Goal: Transaction & Acquisition: Purchase product/service

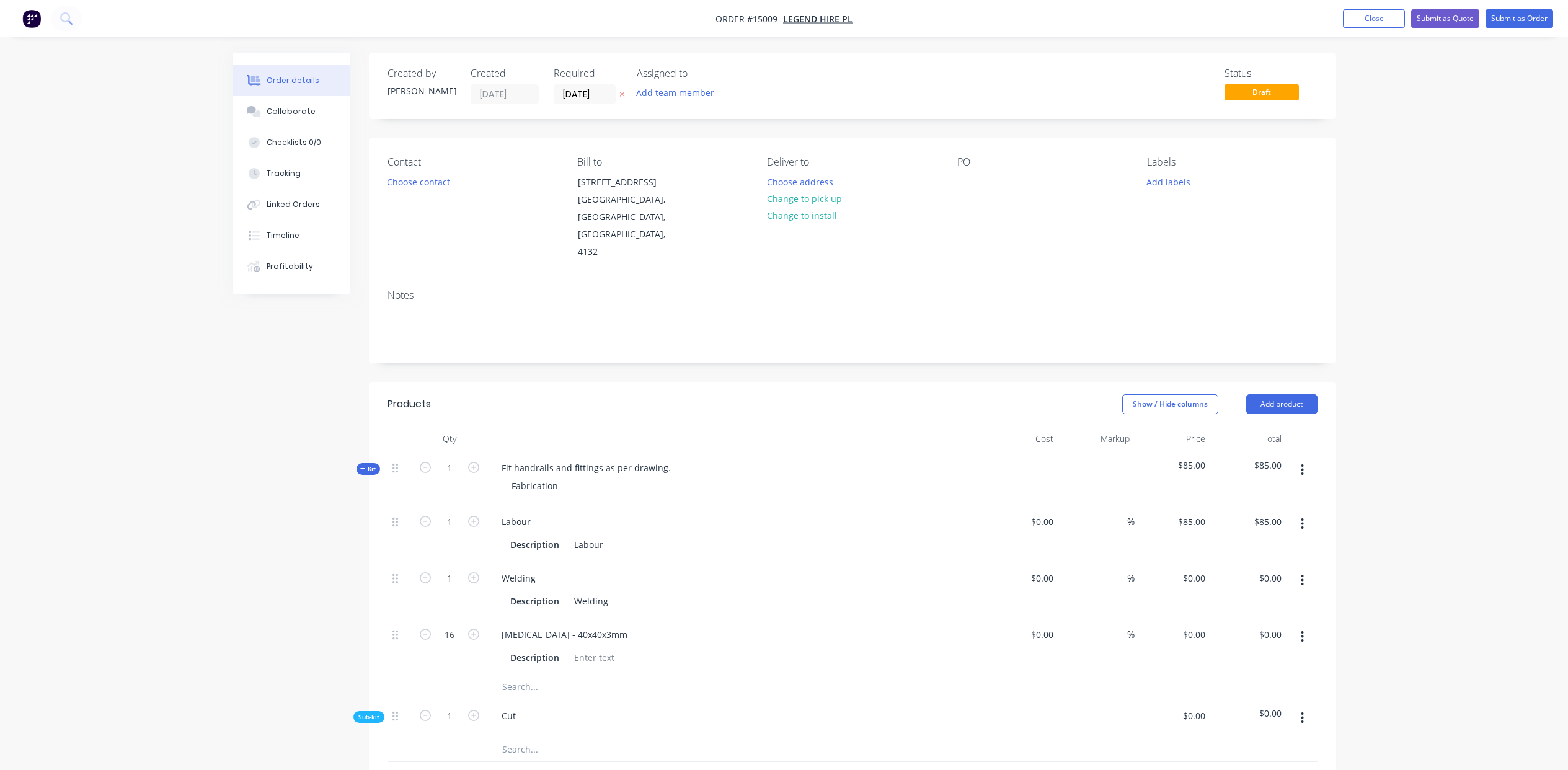
scroll to position [221, 0]
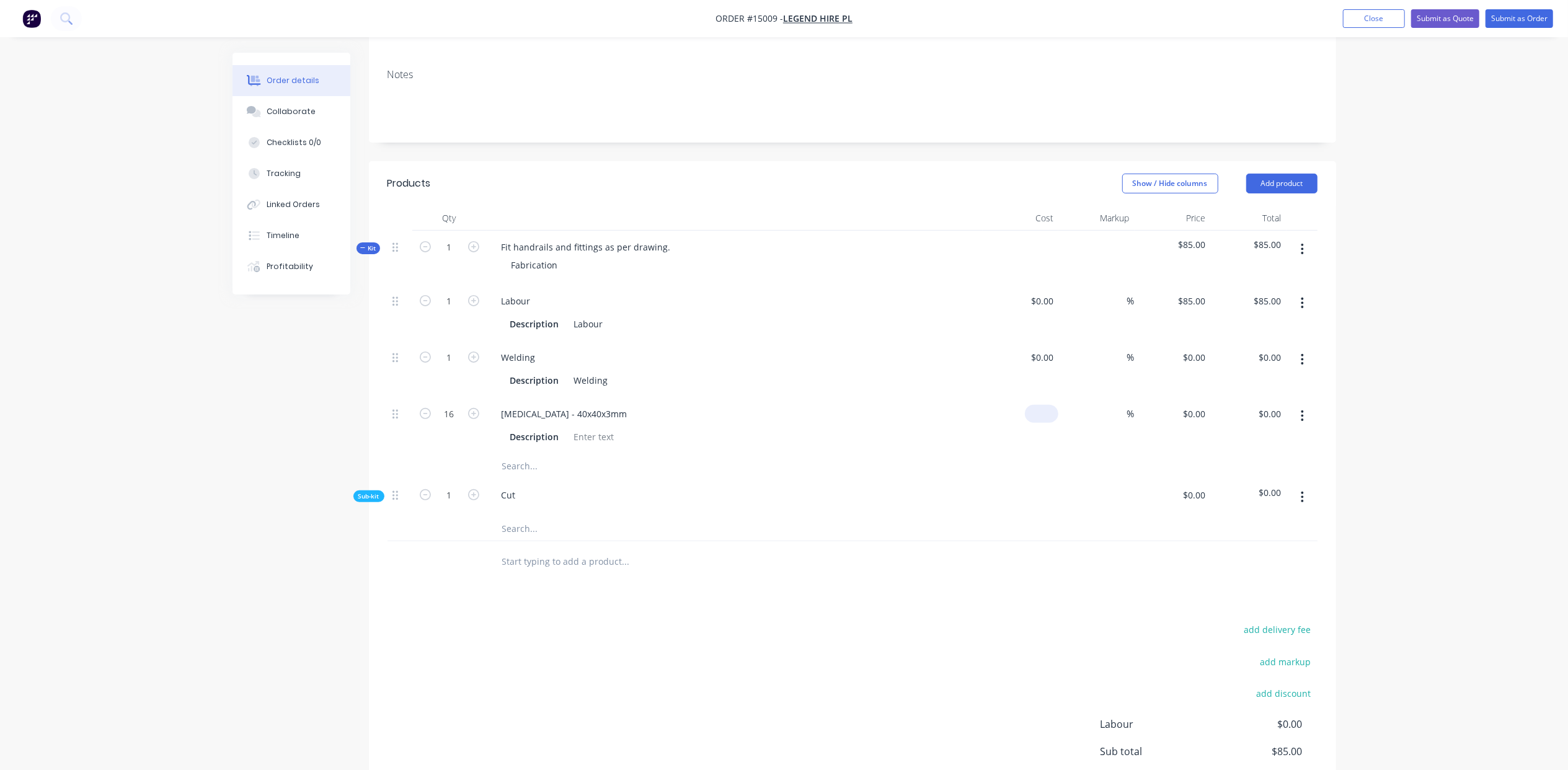
click at [1055, 405] on input at bounding box center [1045, 414] width 29 height 18
type input "$250.00"
type input "$4,000.00"
click at [1059, 397] on div "%" at bounding box center [1097, 425] width 76 height 56
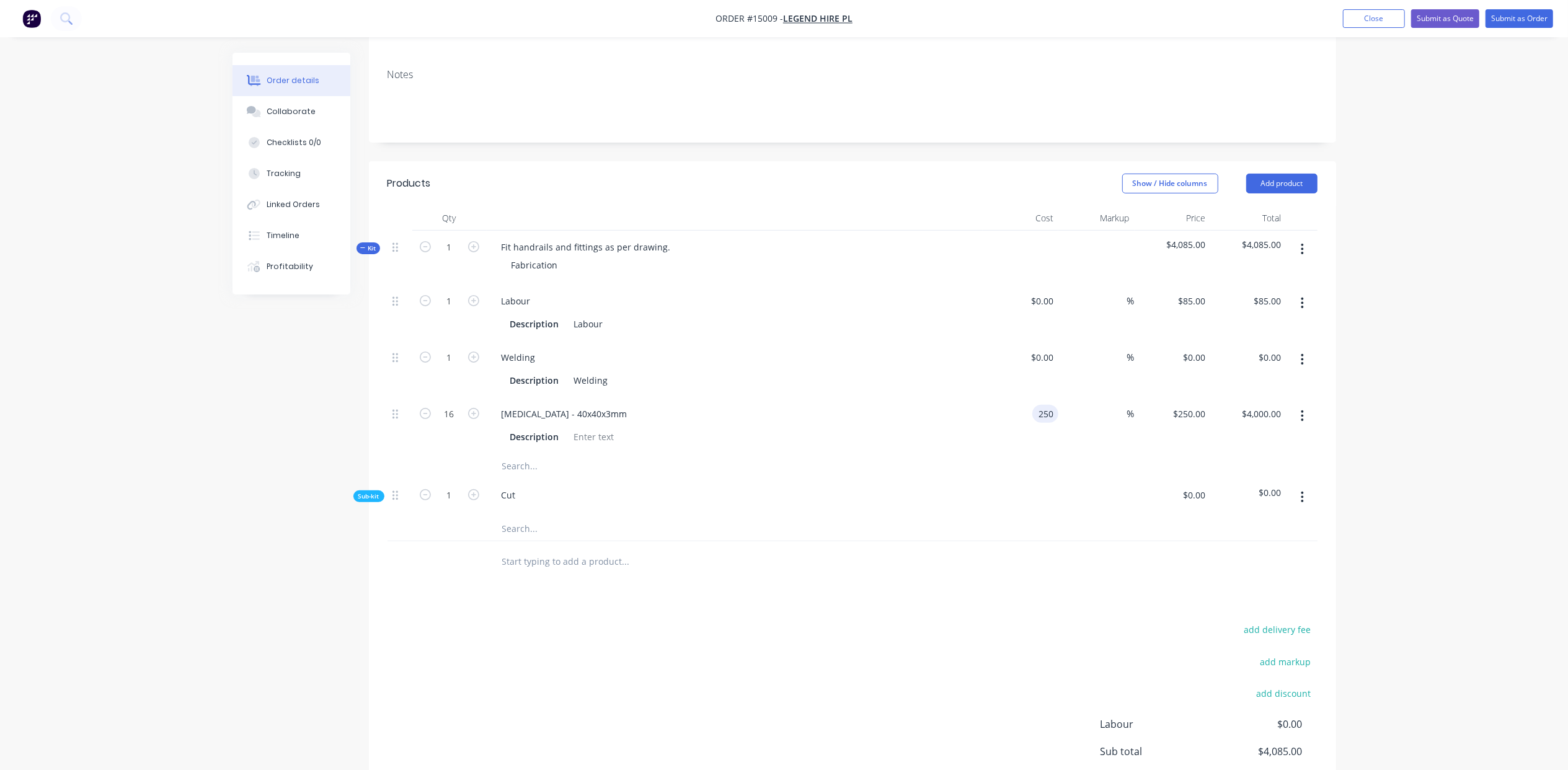
click at [1055, 405] on input "250" at bounding box center [1048, 414] width 21 height 18
type input "$16.00"
type input "$256.00"
click at [515, 453] on input "text" at bounding box center [626, 465] width 248 height 25
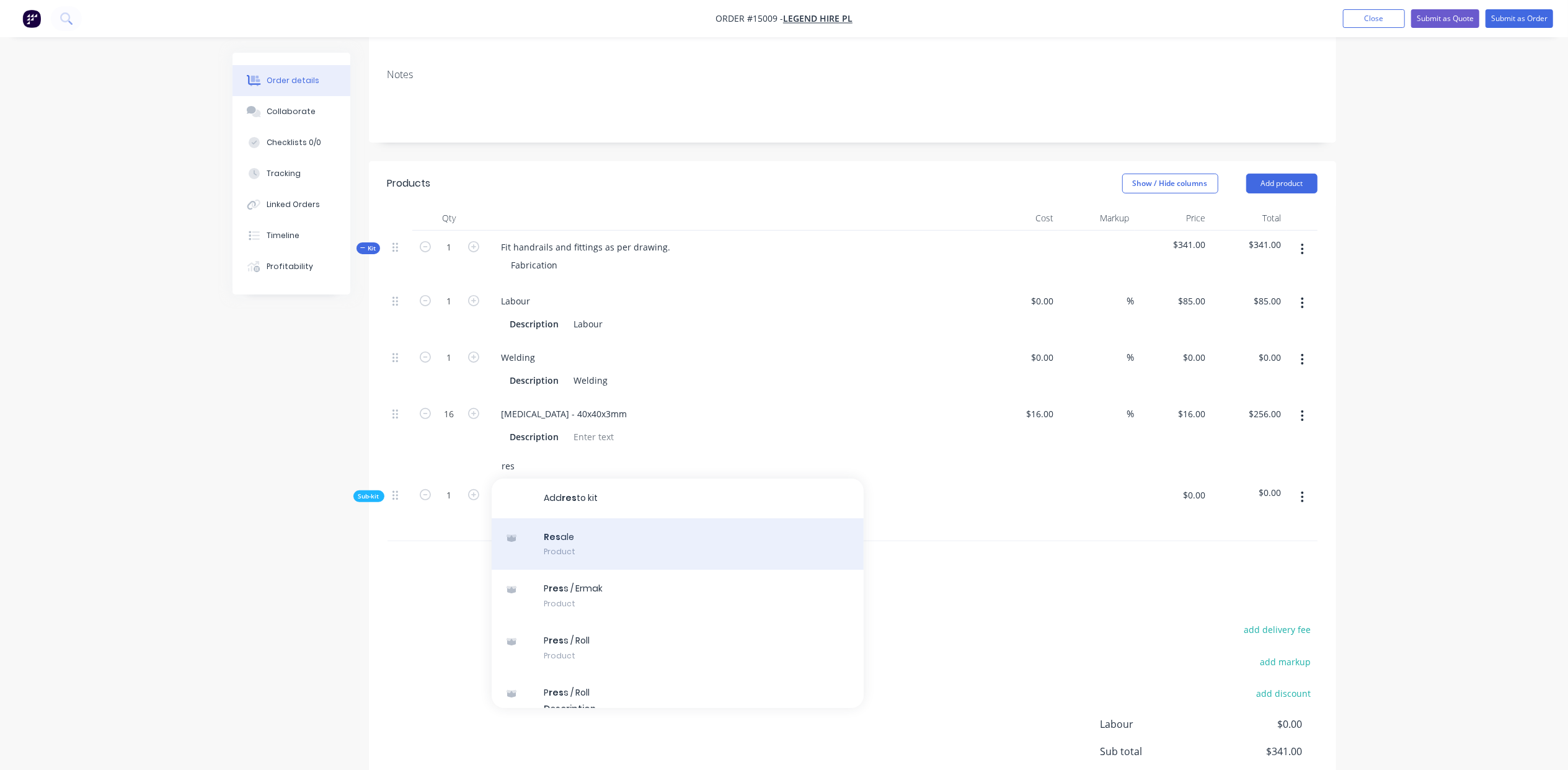
type input "res"
click at [556, 518] on div "Res ale Product" at bounding box center [678, 545] width 372 height 52
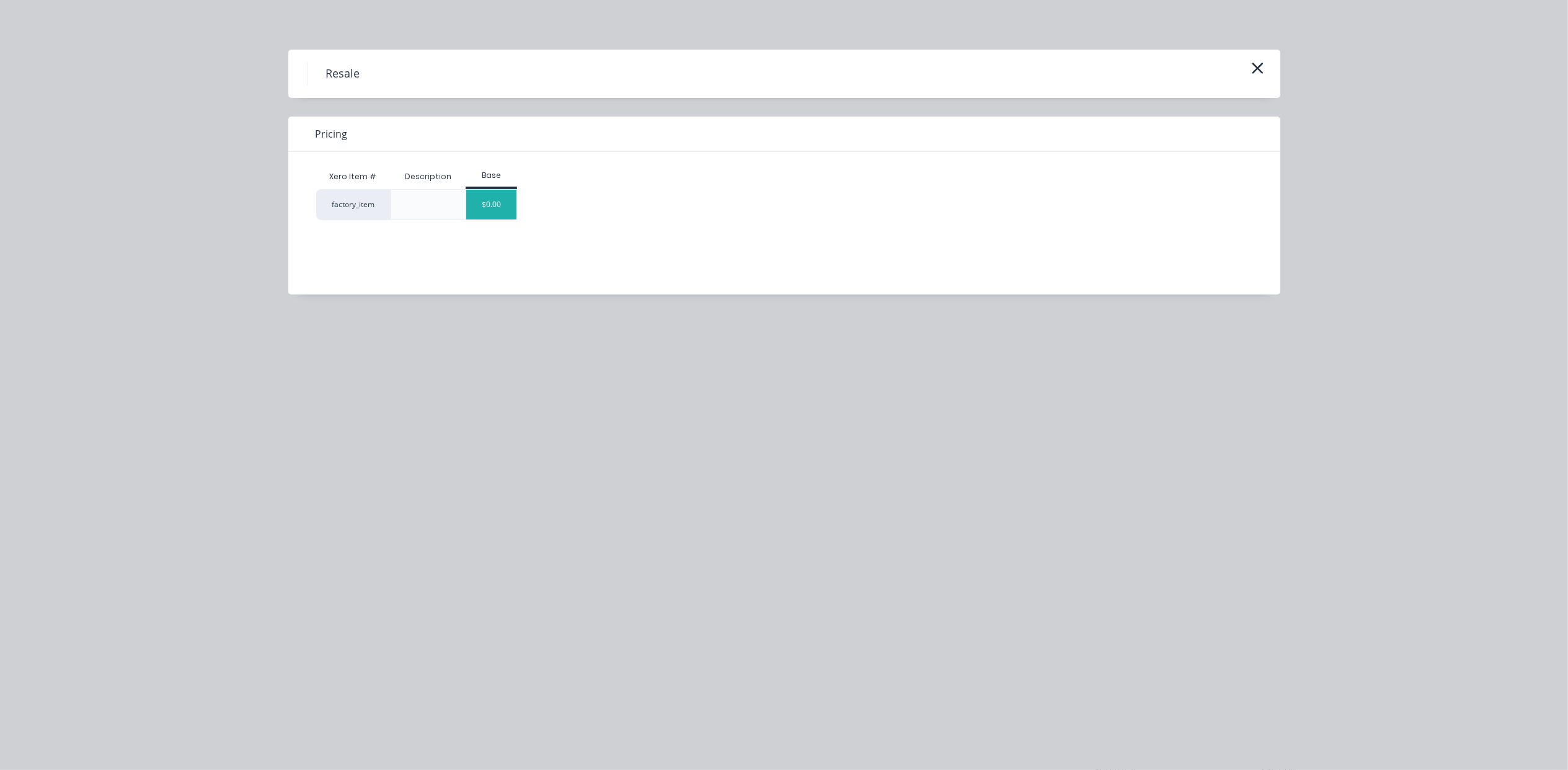
click at [495, 199] on div "$0.00" at bounding box center [491, 204] width 50 height 29
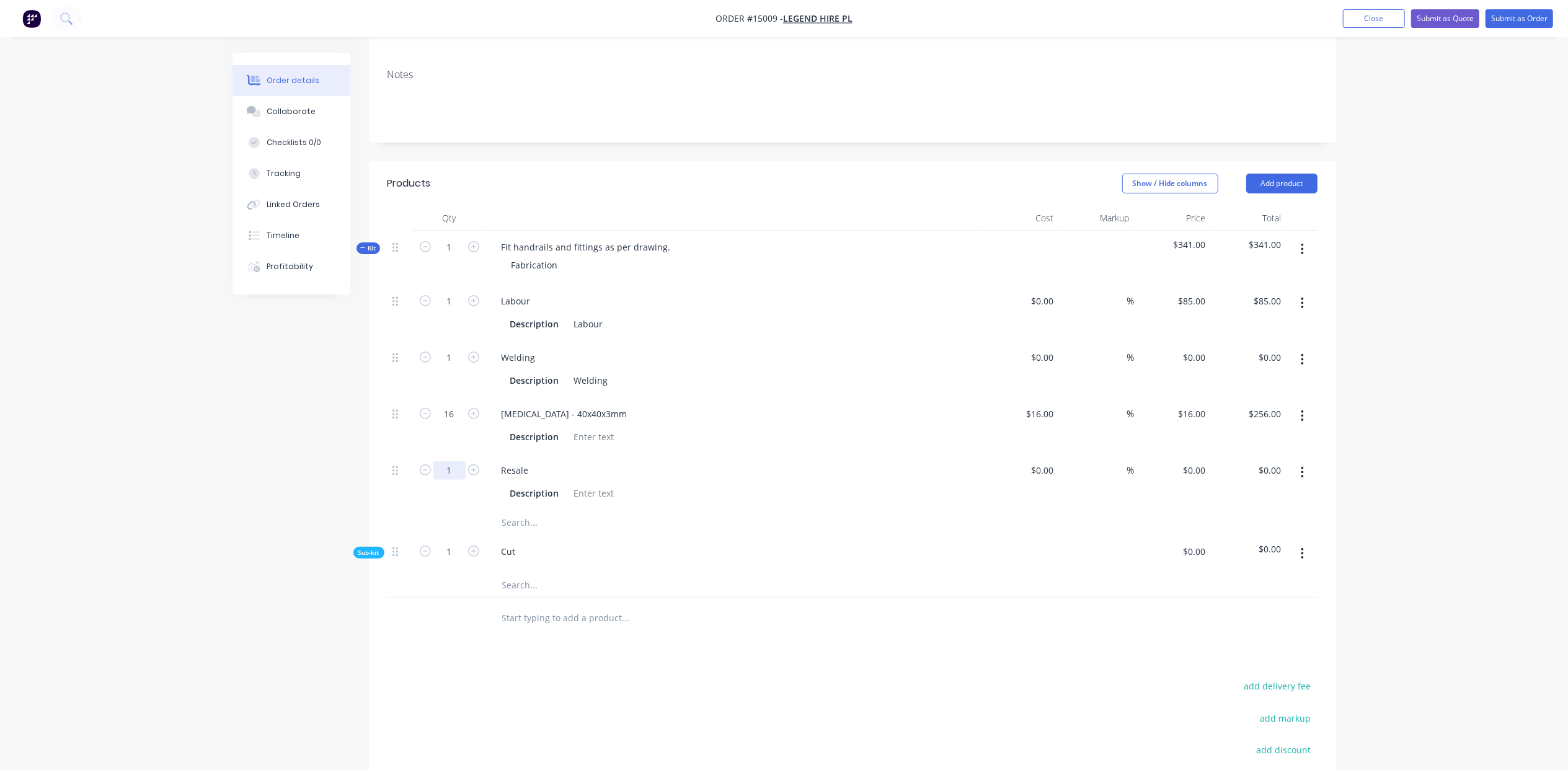
click at [450, 461] on input "1" at bounding box center [450, 470] width 33 height 18
type input "4"
click at [532, 461] on div "Resale" at bounding box center [515, 470] width 47 height 18
click at [574, 405] on div "[MEDICAL_DATA] - 40x40x3mm" at bounding box center [564, 414] width 145 height 18
drag, startPoint x: 574, startPoint y: 380, endPoint x: 499, endPoint y: 395, distance: 76.5
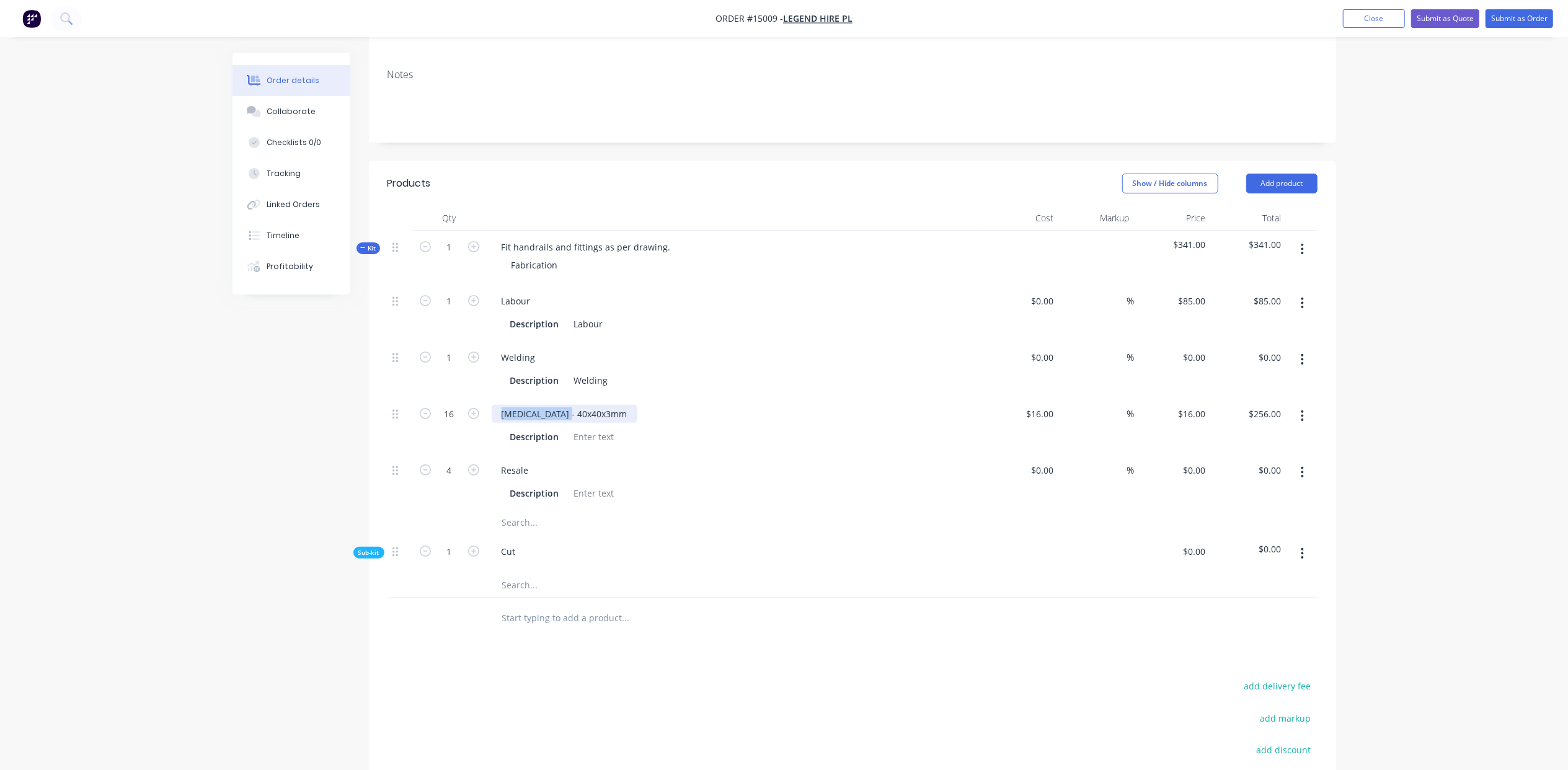
click at [499, 397] on div "[MEDICAL_DATA] - 40x40x3mm Description" at bounding box center [735, 425] width 496 height 56
copy div "[MEDICAL_DATA] - 40x40x3mm"
click at [588, 428] on div at bounding box center [594, 437] width 50 height 18
paste div
drag, startPoint x: 576, startPoint y: 379, endPoint x: 517, endPoint y: 385, distance: 59.3
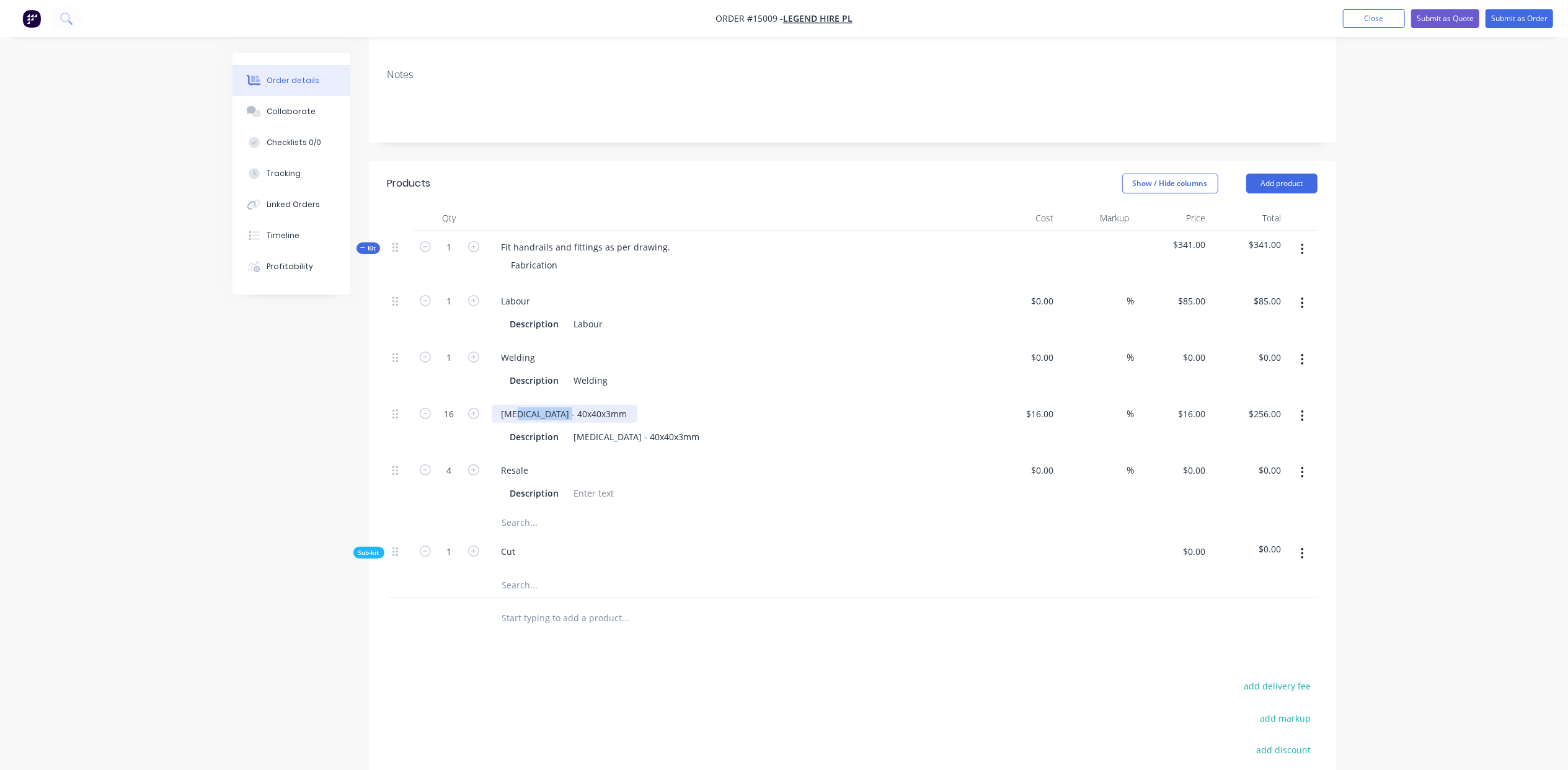
click at [517, 405] on div "[MEDICAL_DATA] - 40x40x3mm" at bounding box center [564, 414] width 145 height 18
click at [533, 461] on div "Resale" at bounding box center [515, 470] width 47 height 18
type input "$75.00"
type input "$300.00"
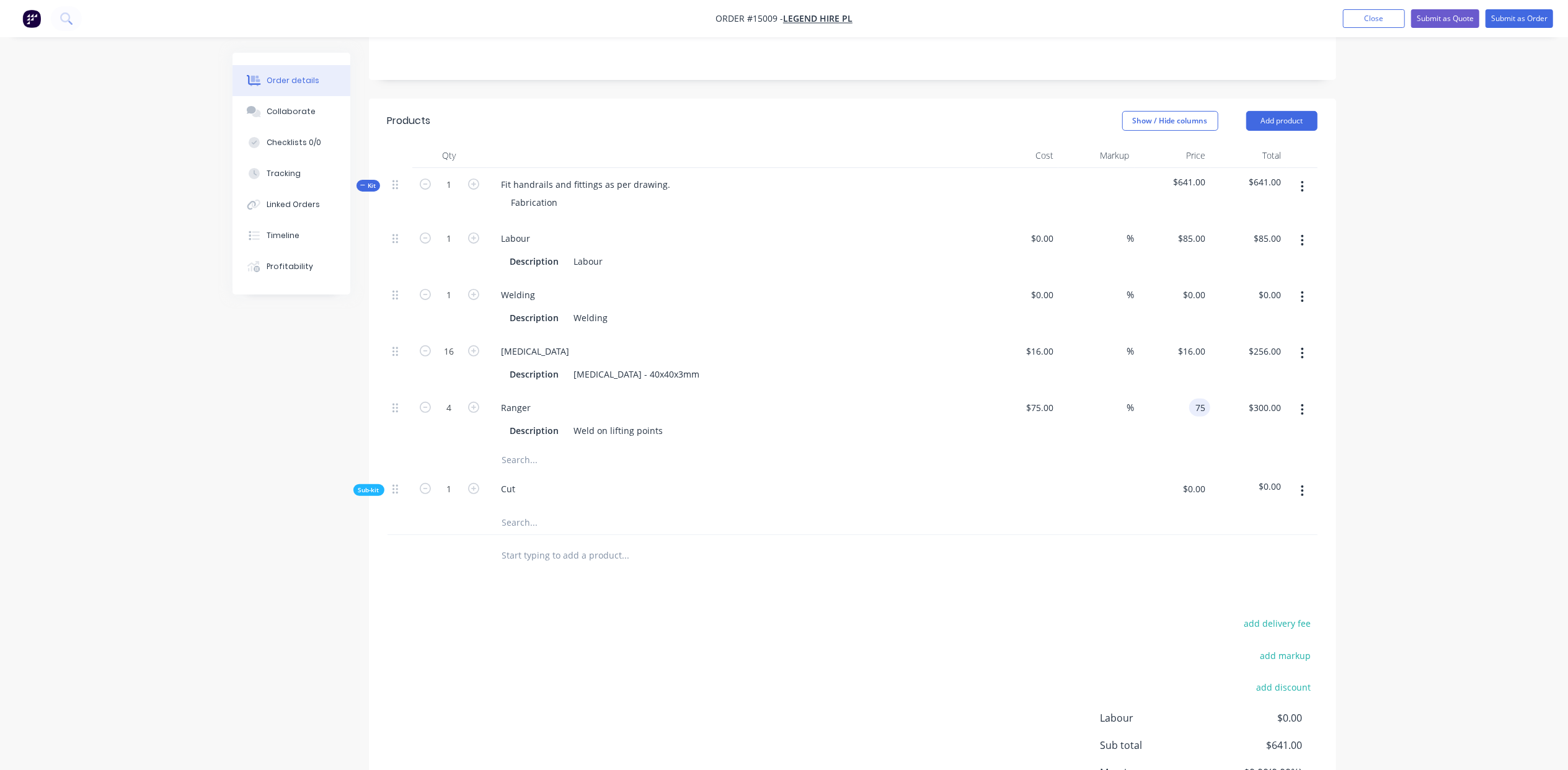
scroll to position [330, 0]
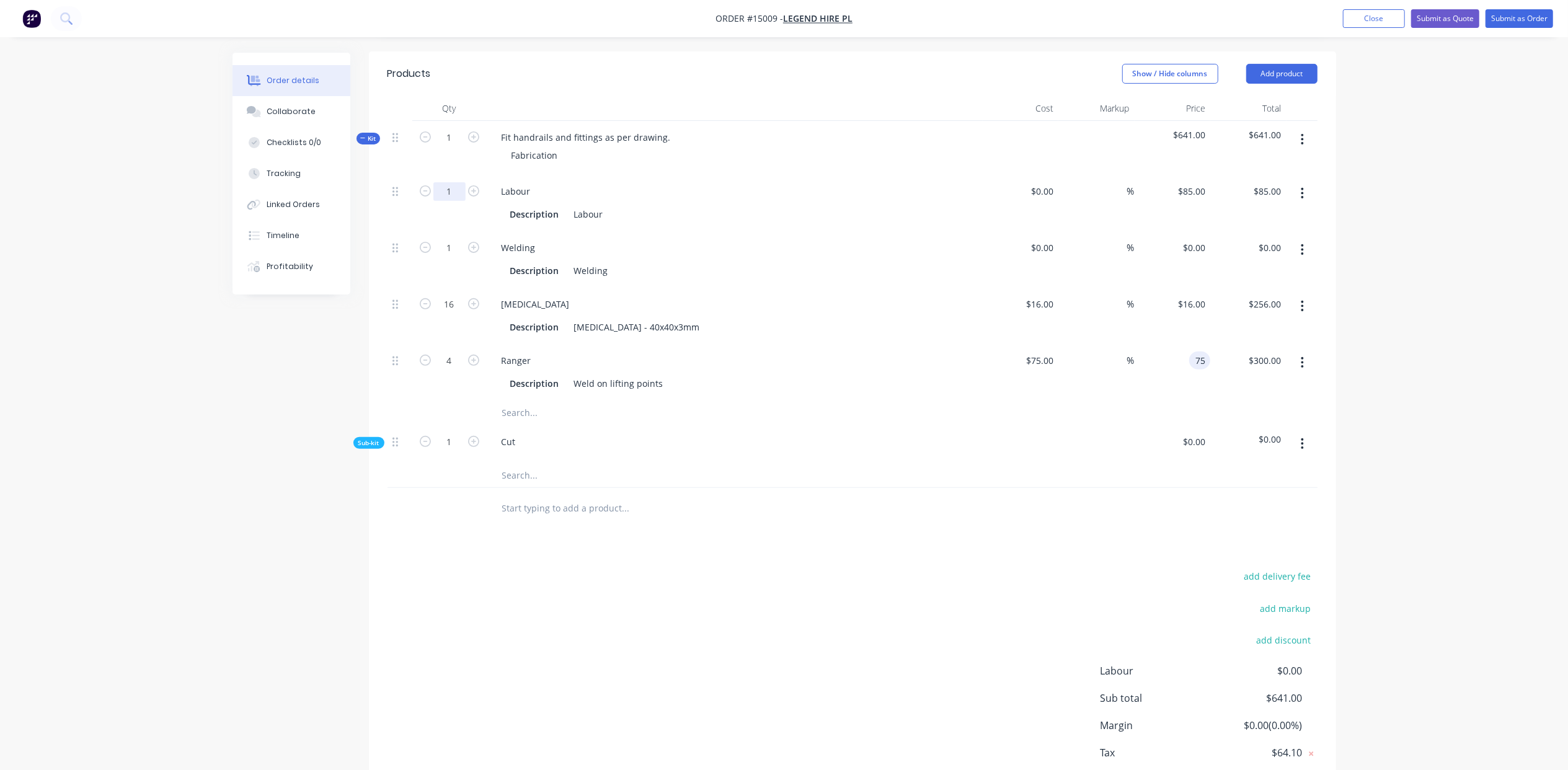
type input "$75.00"
click at [446, 183] on input "1" at bounding box center [450, 191] width 33 height 18
type input "12"
type input "$1,020.00"
type input "$0.00"
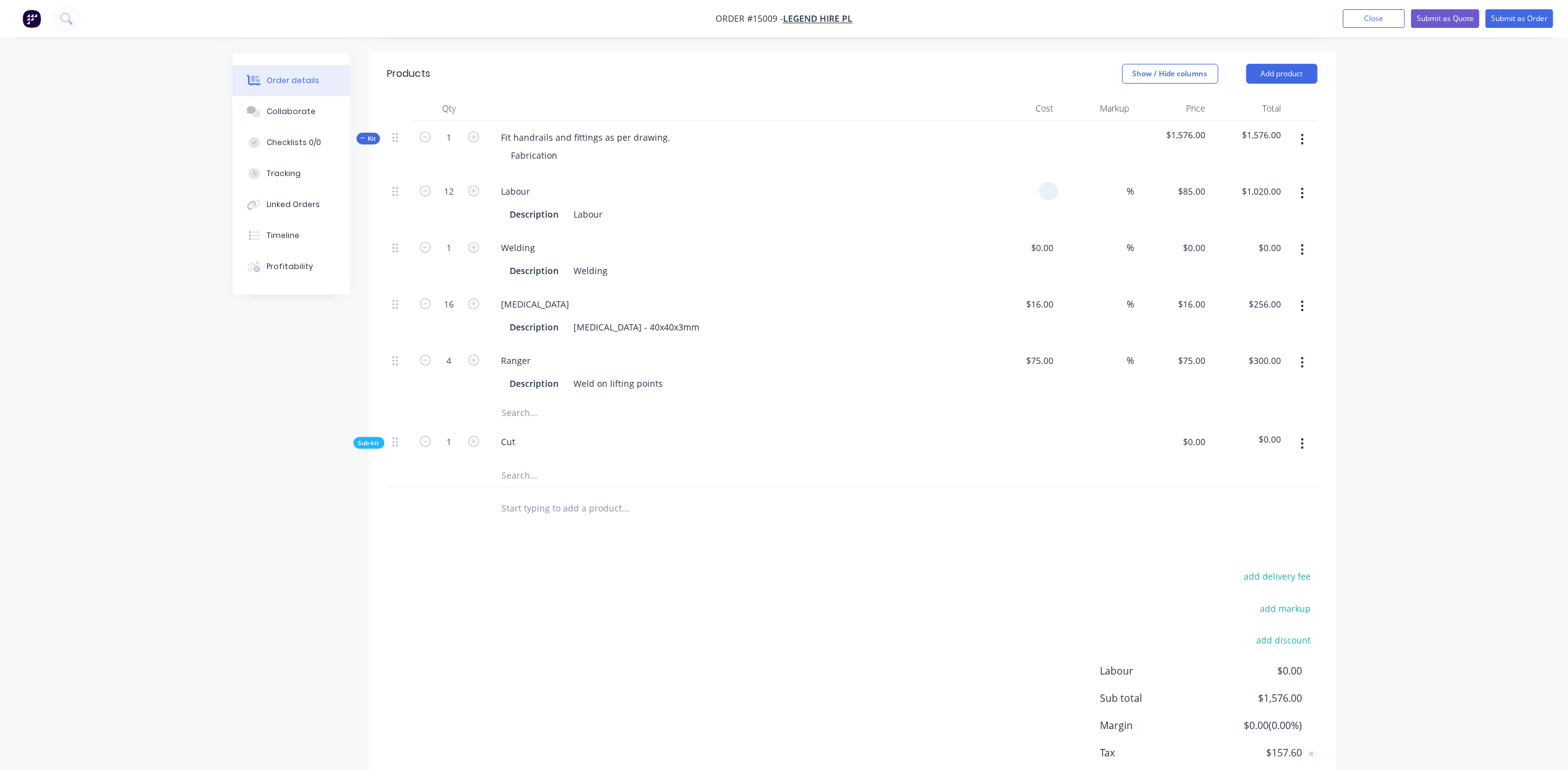
type input "$0.00"
click at [1045, 183] on input "0" at bounding box center [1052, 191] width 14 height 18
type input "$85.00"
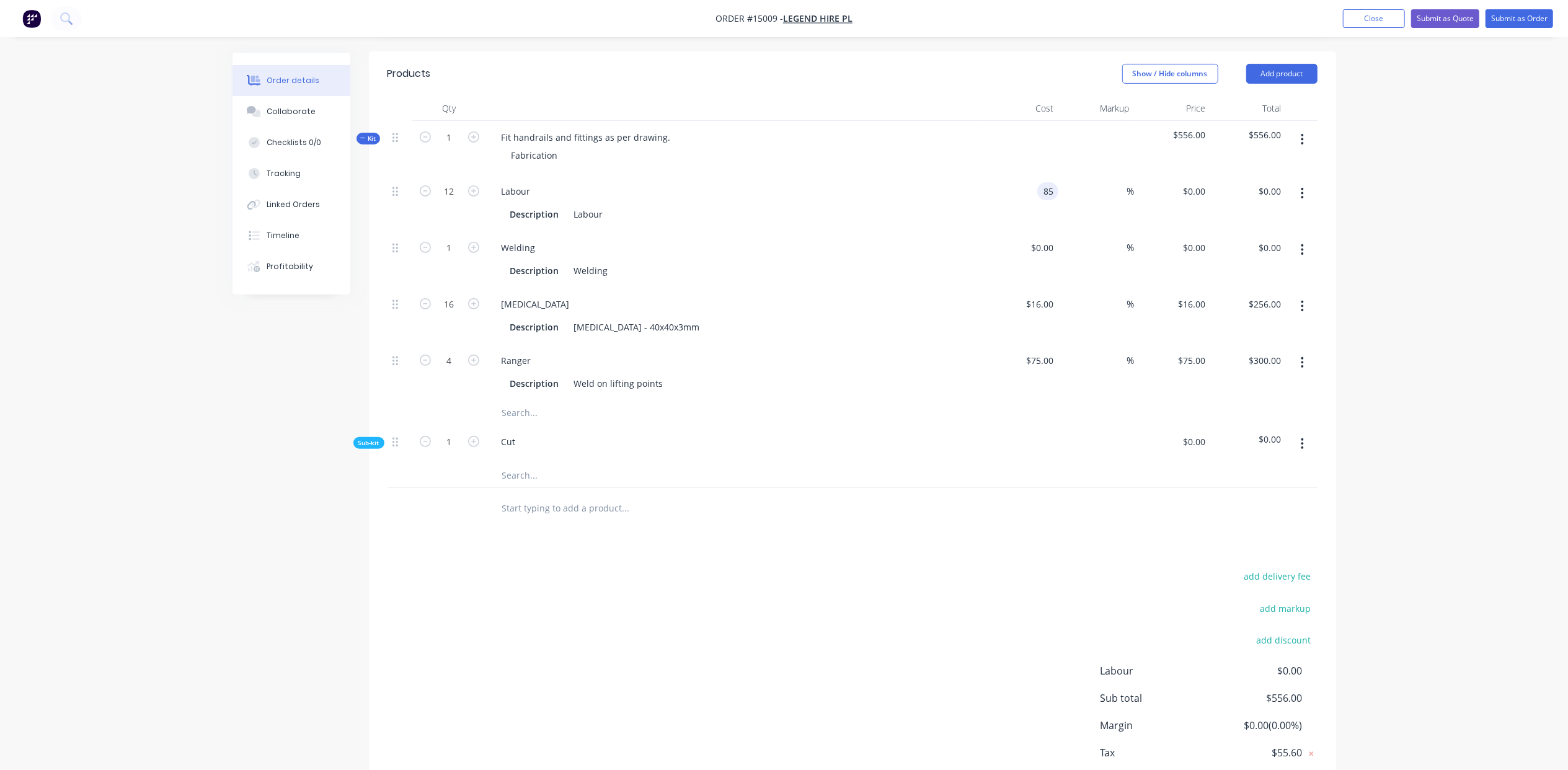
type input "$1,020.00"
type input "50"
type input "127.5"
type input "$1,530.00"
type input "85"
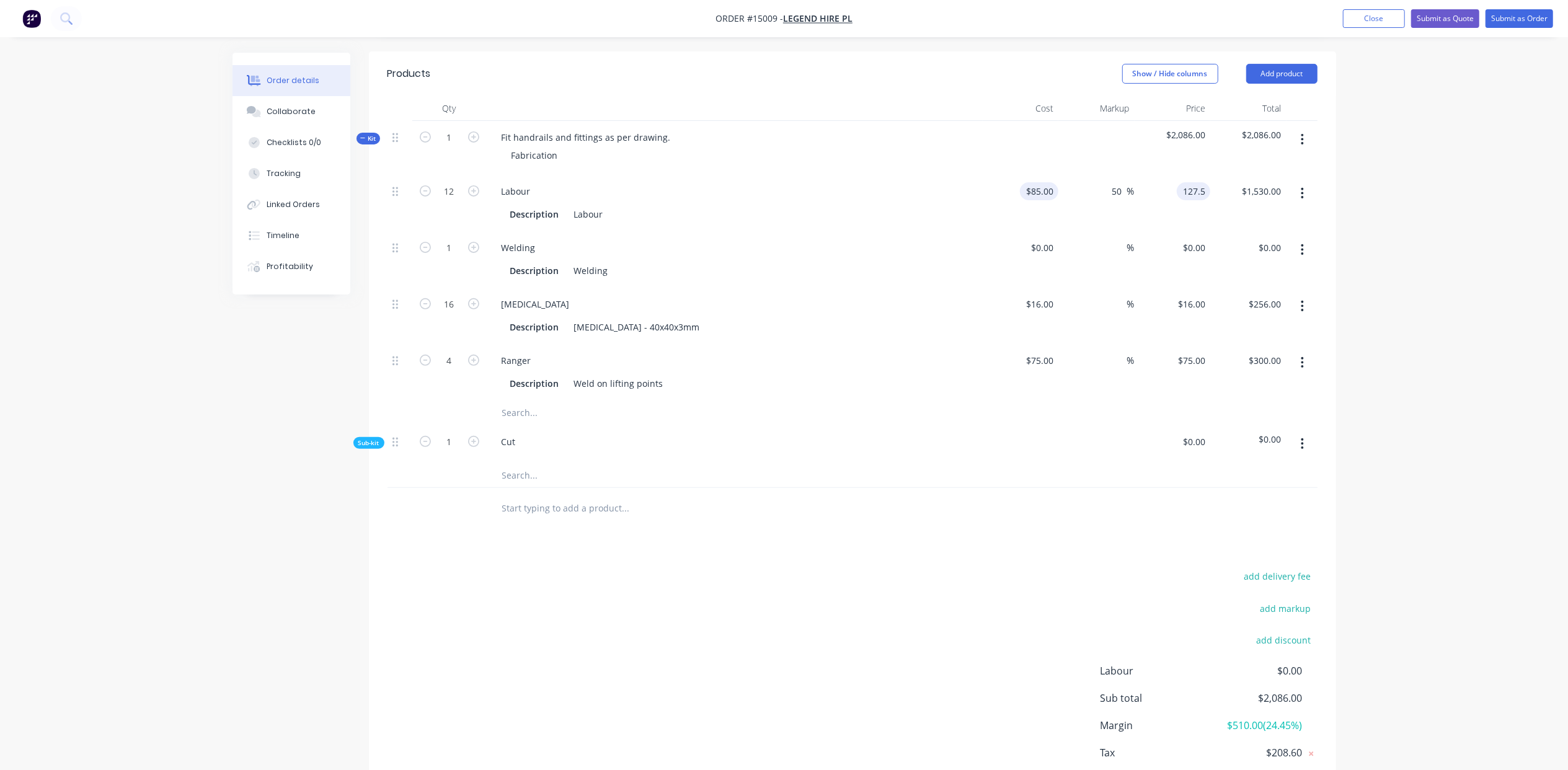
type input "$127.50"
click at [1054, 183] on input "85" at bounding box center [1042, 191] width 33 height 18
type input "$60.00"
type input "$90.00"
type input "$1,080.00"
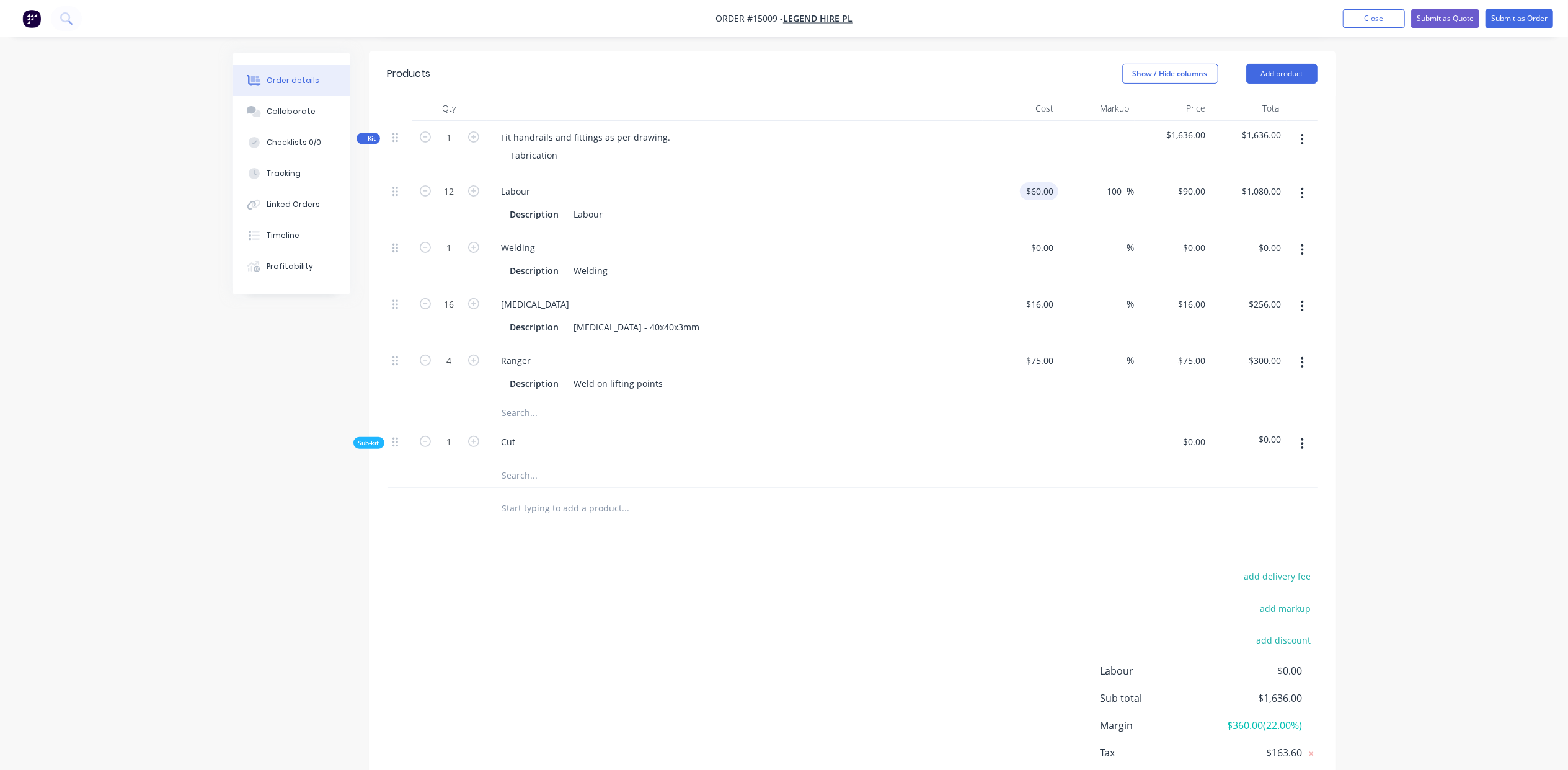
type input "100"
type input "120"
type input "$1,440.00"
type input "$120.00"
type input "$1,440.00"
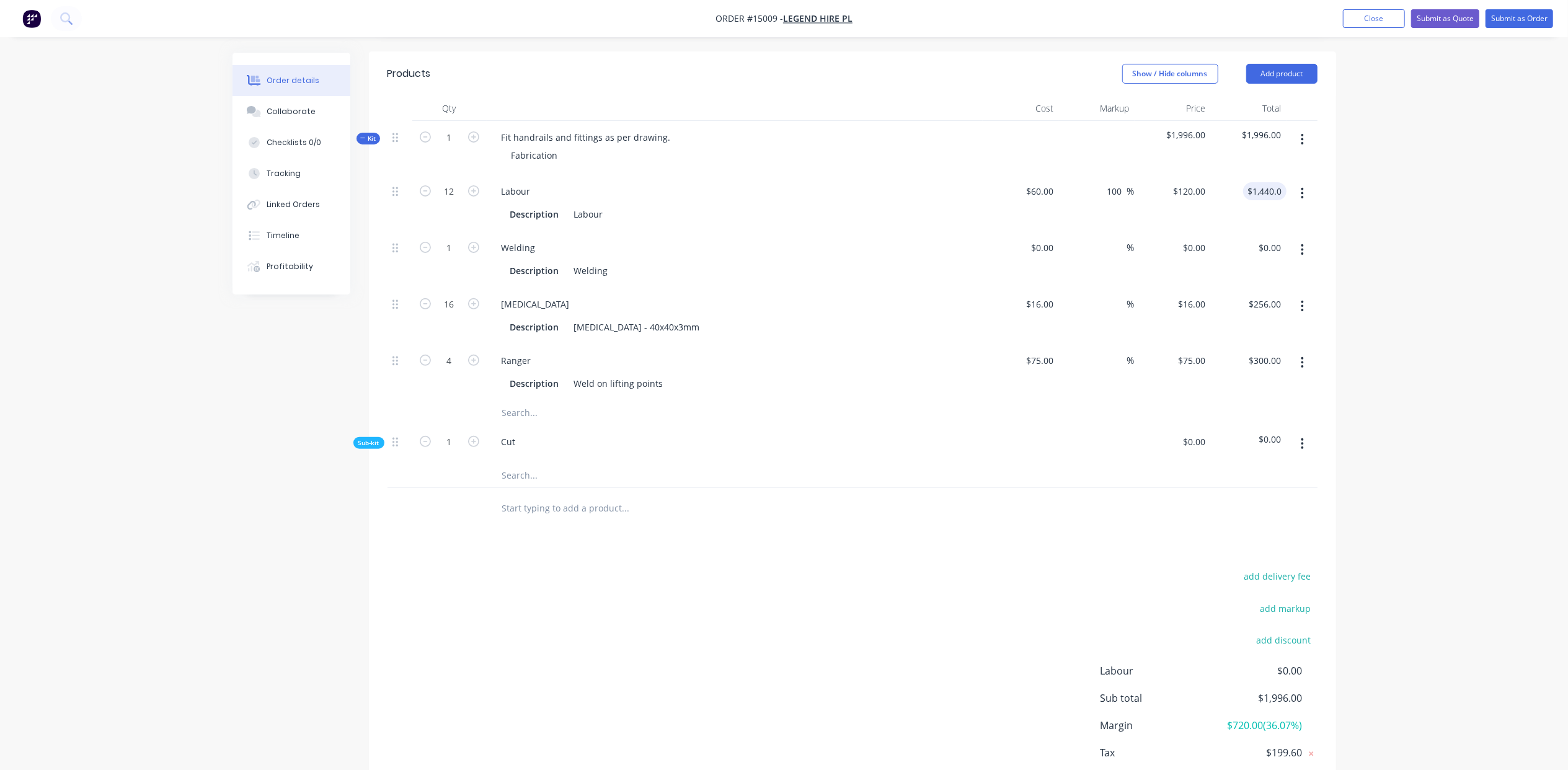
click at [526, 400] on input "text" at bounding box center [626, 412] width 248 height 25
type input "c"
click at [521, 433] on div "Cut" at bounding box center [508, 441] width 34 height 18
click at [522, 400] on input "text" at bounding box center [626, 412] width 248 height 25
type input "r"
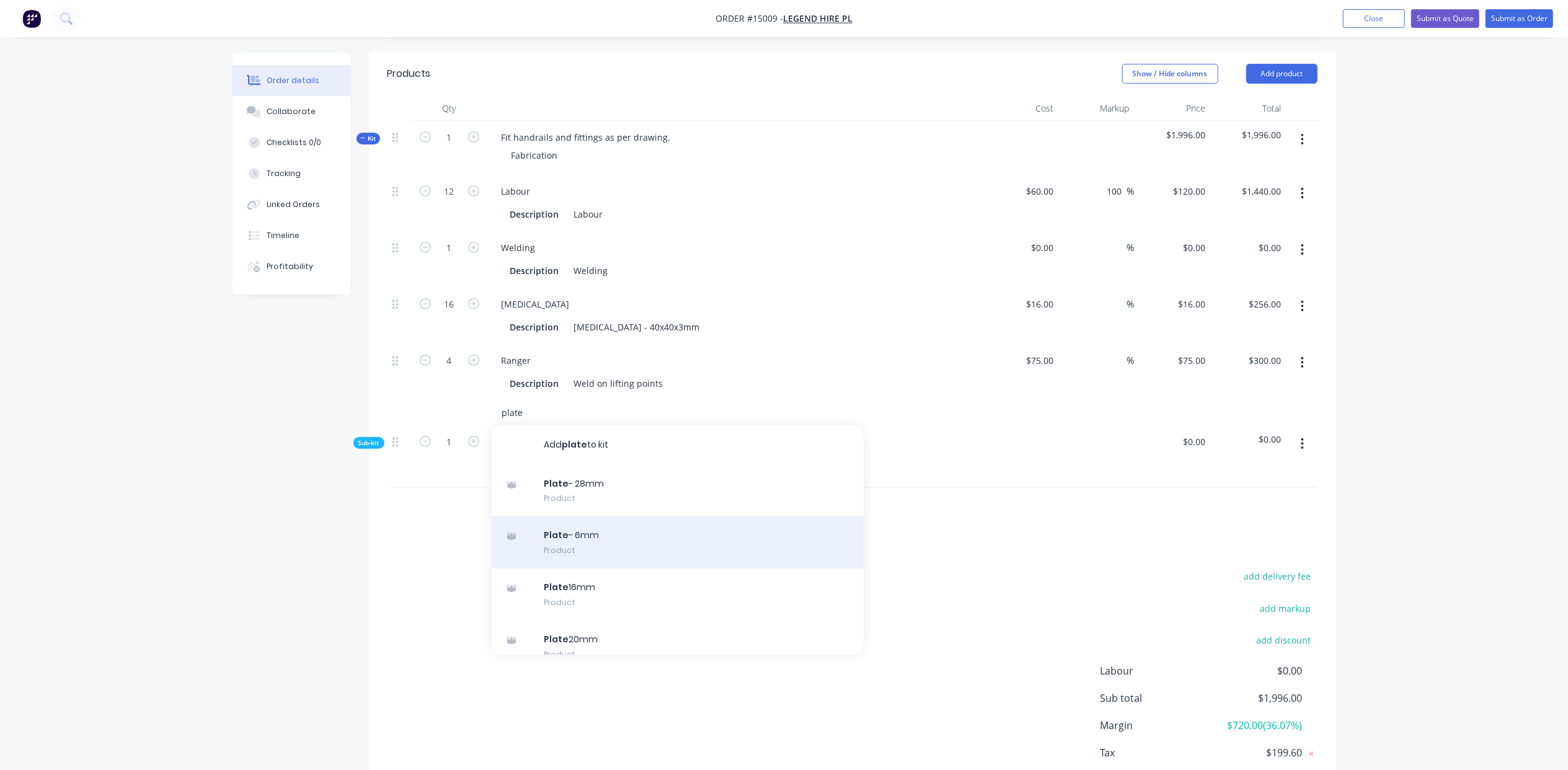
scroll to position [110, 0]
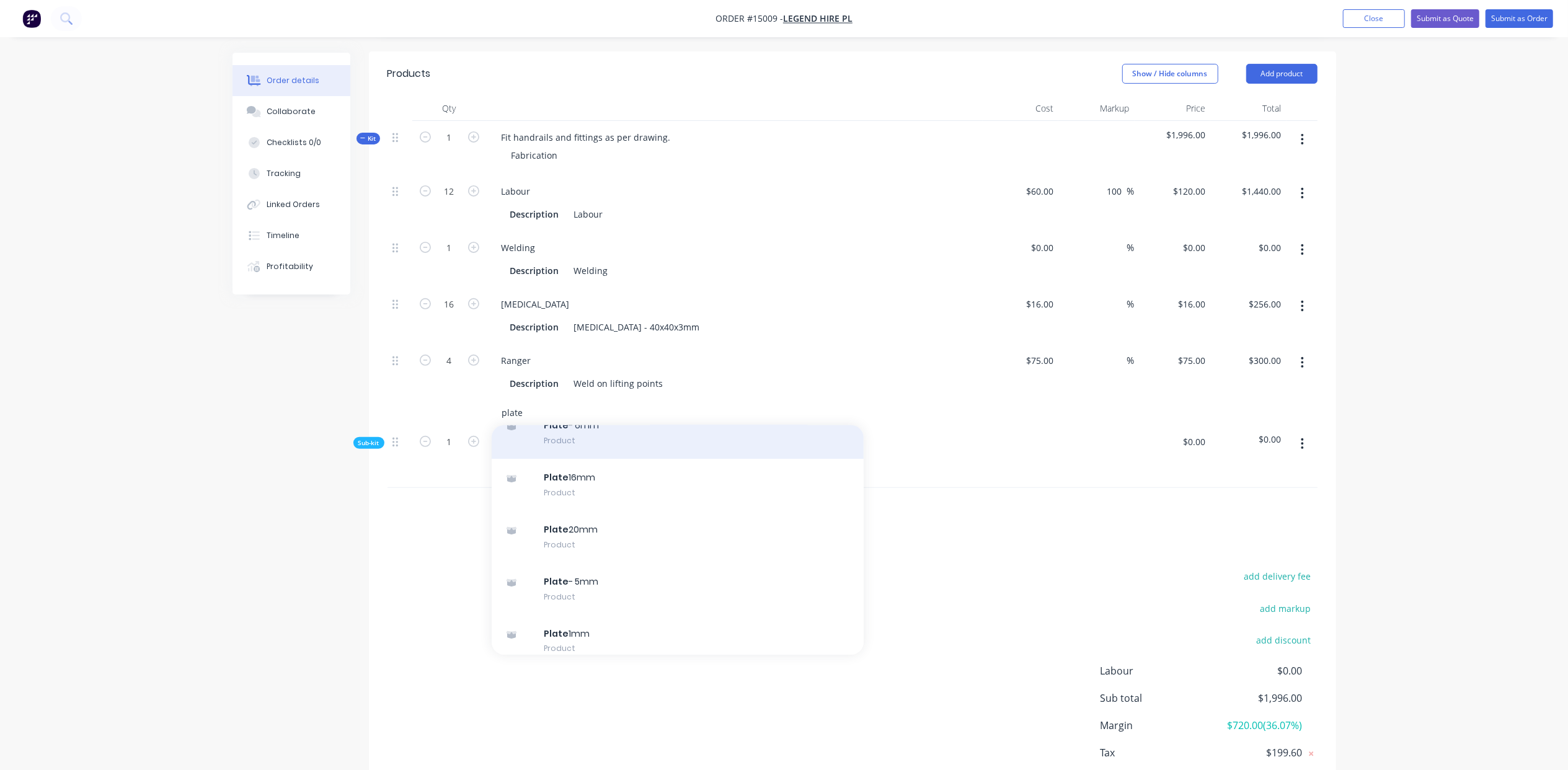
type input "plate"
click at [607, 406] on div "Plate - 6mm Product" at bounding box center [678, 433] width 372 height 52
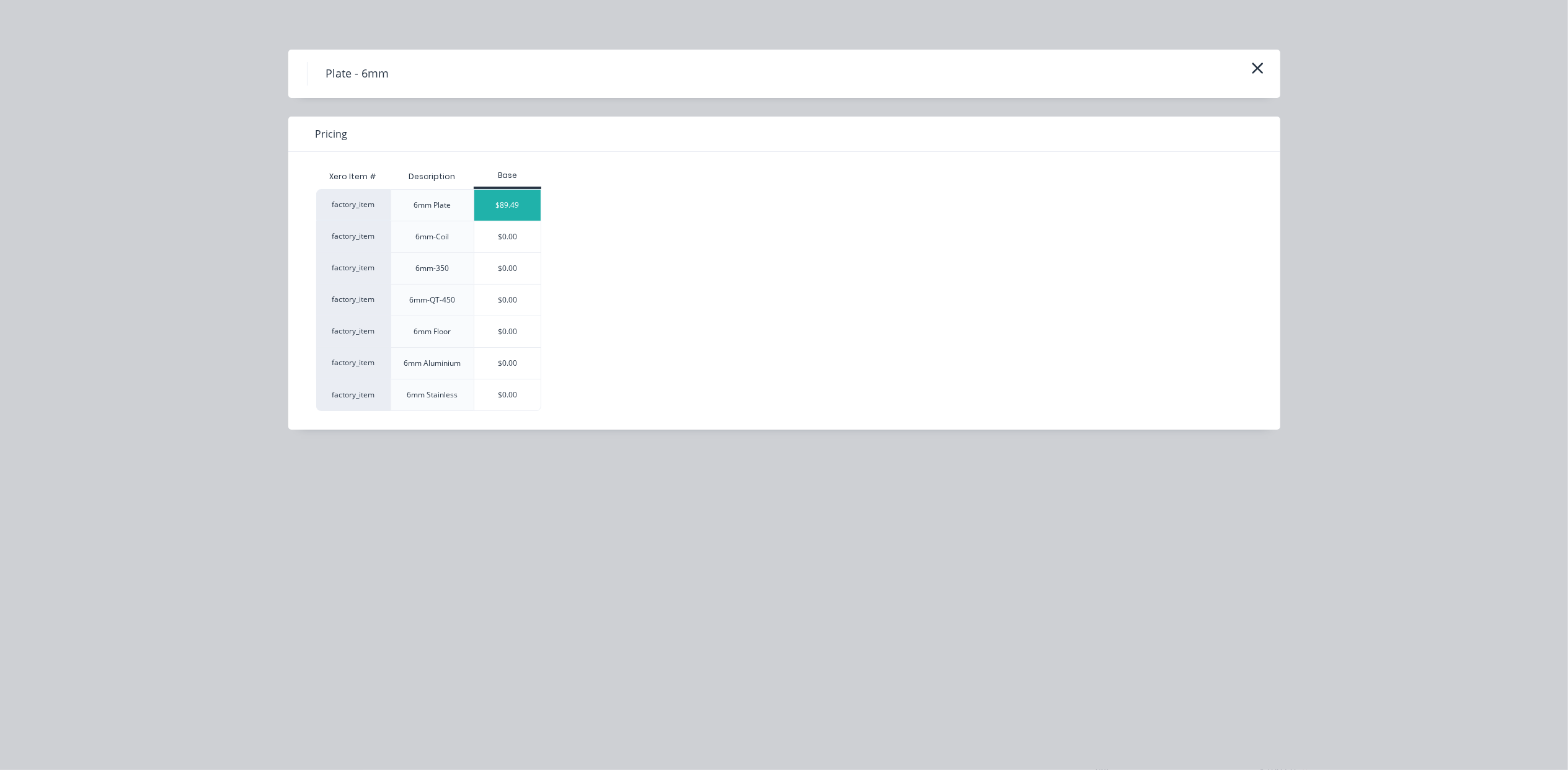
click at [516, 209] on div "$89.49" at bounding box center [508, 205] width 67 height 31
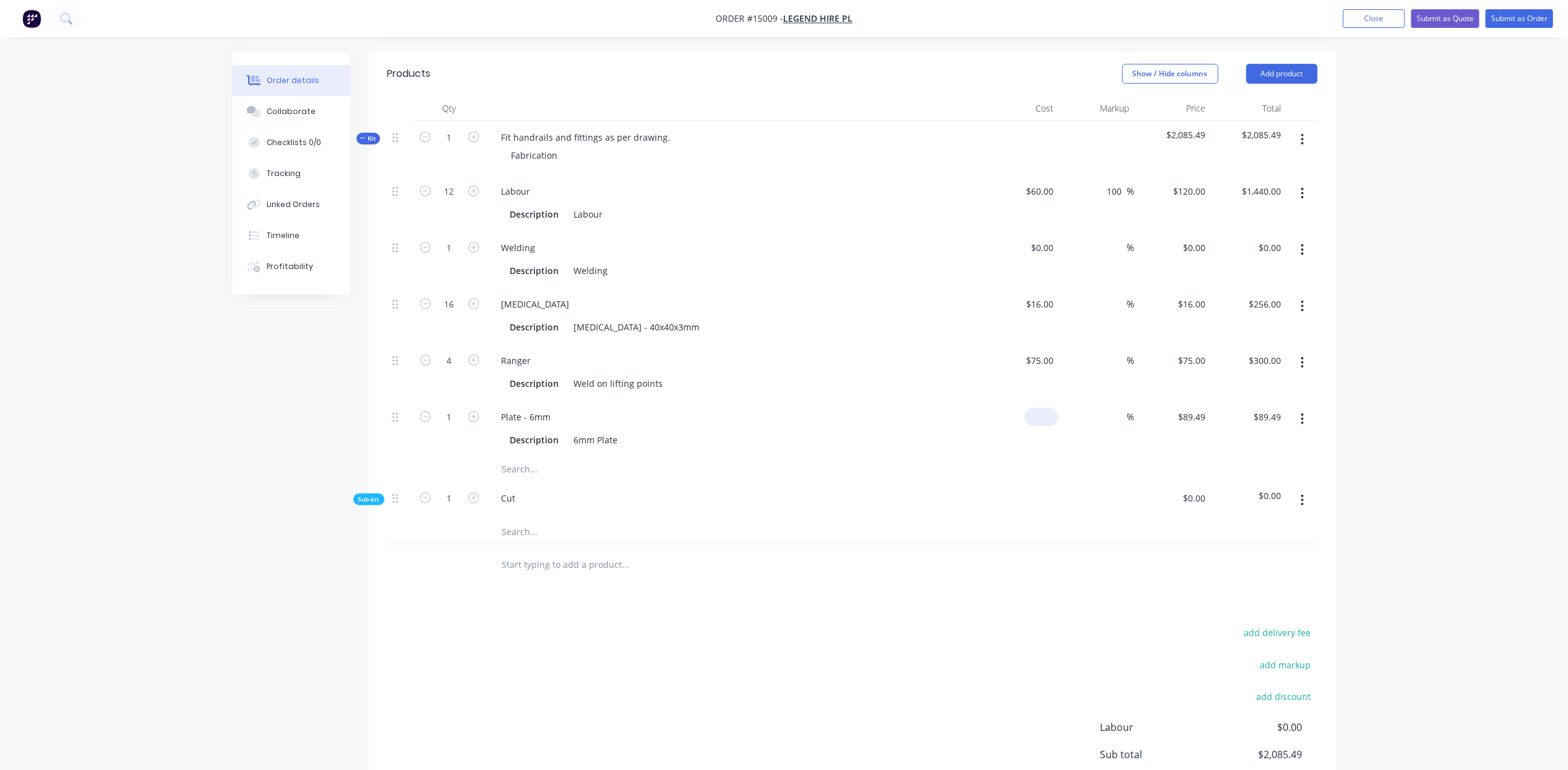
click at [1051, 408] on input at bounding box center [1045, 417] width 29 height 18
type input "$70.00"
click at [620, 431] on div "6mm Plate" at bounding box center [597, 440] width 54 height 18
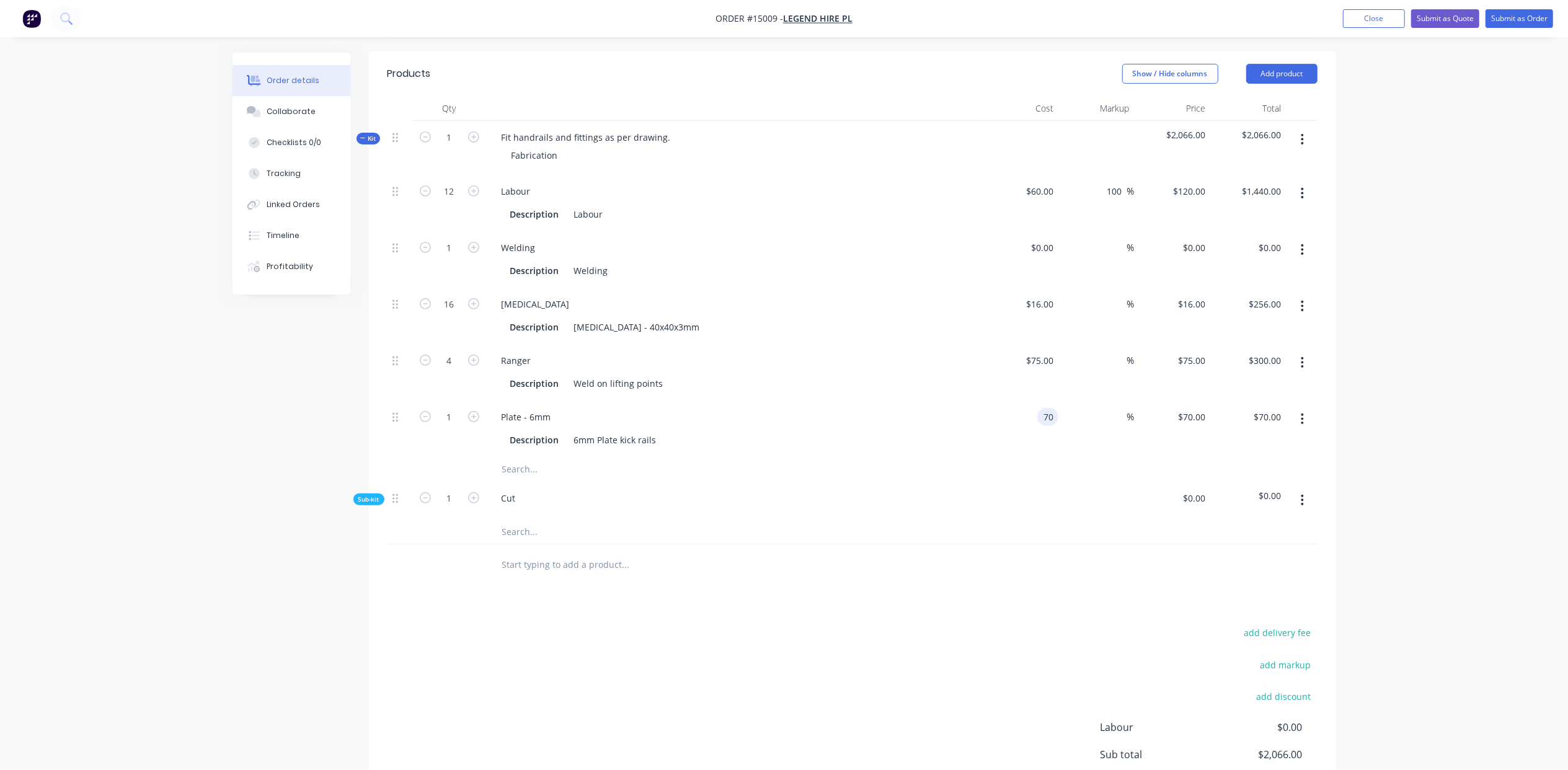
type input "$70.00"
click at [539, 352] on div "Ranger" at bounding box center [516, 360] width 49 height 18
click at [624, 400] on div "Plate - 6mm Description 6mm Plate kick rails" at bounding box center [735, 428] width 496 height 56
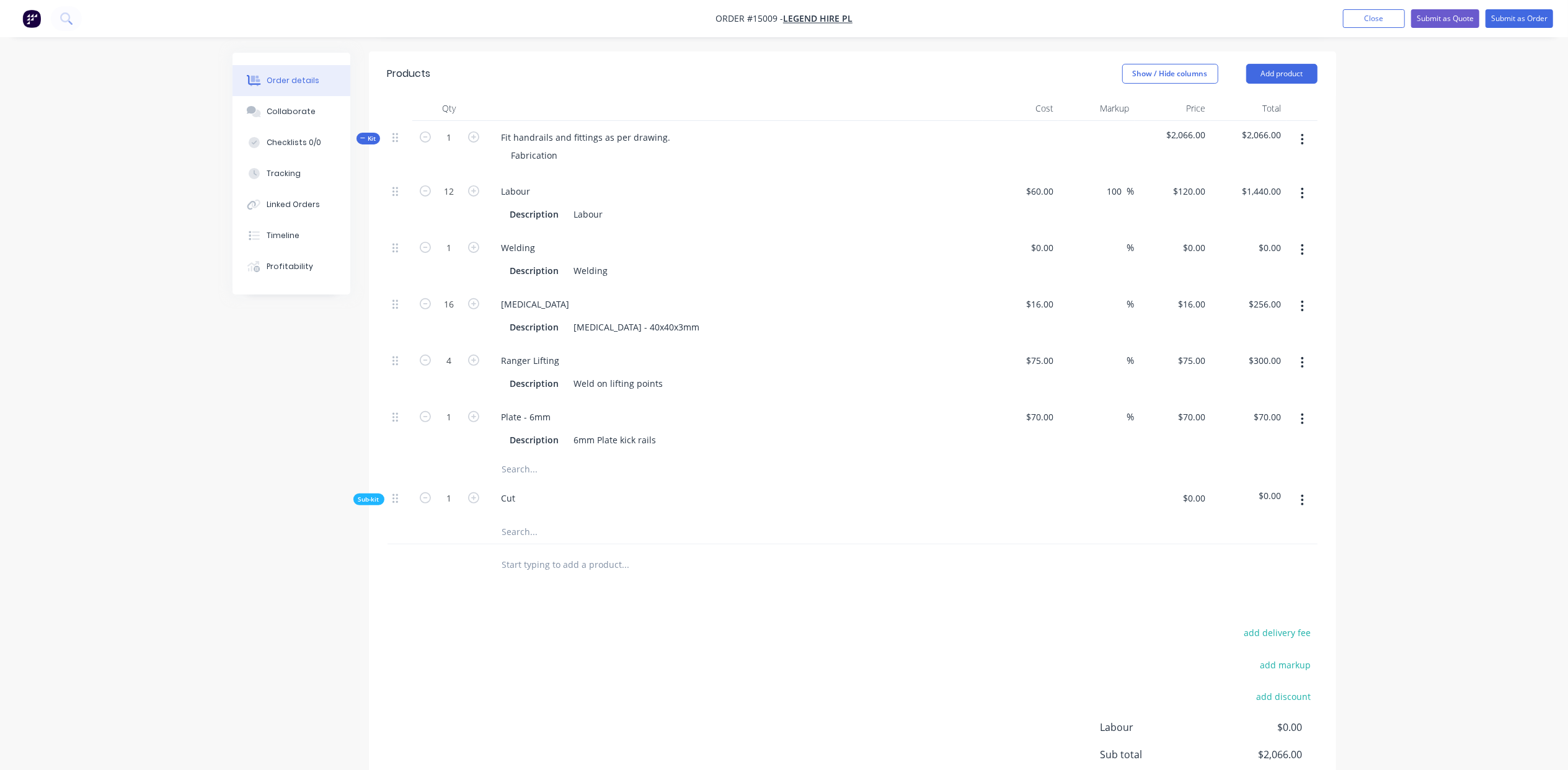
click at [519, 456] on input "text" at bounding box center [626, 468] width 248 height 25
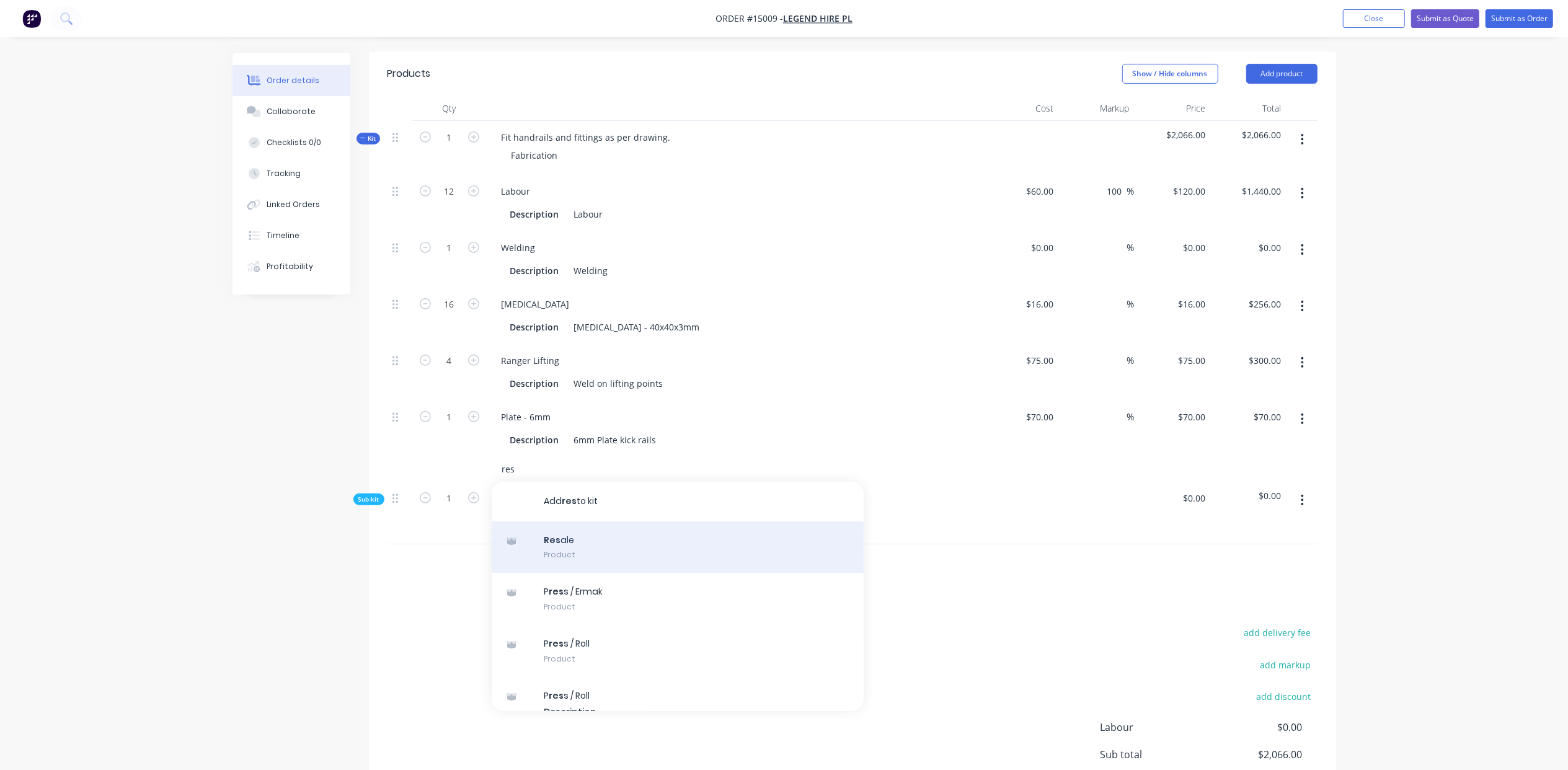
type input "res"
click at [606, 522] on div "Res ale Product" at bounding box center [678, 548] width 372 height 52
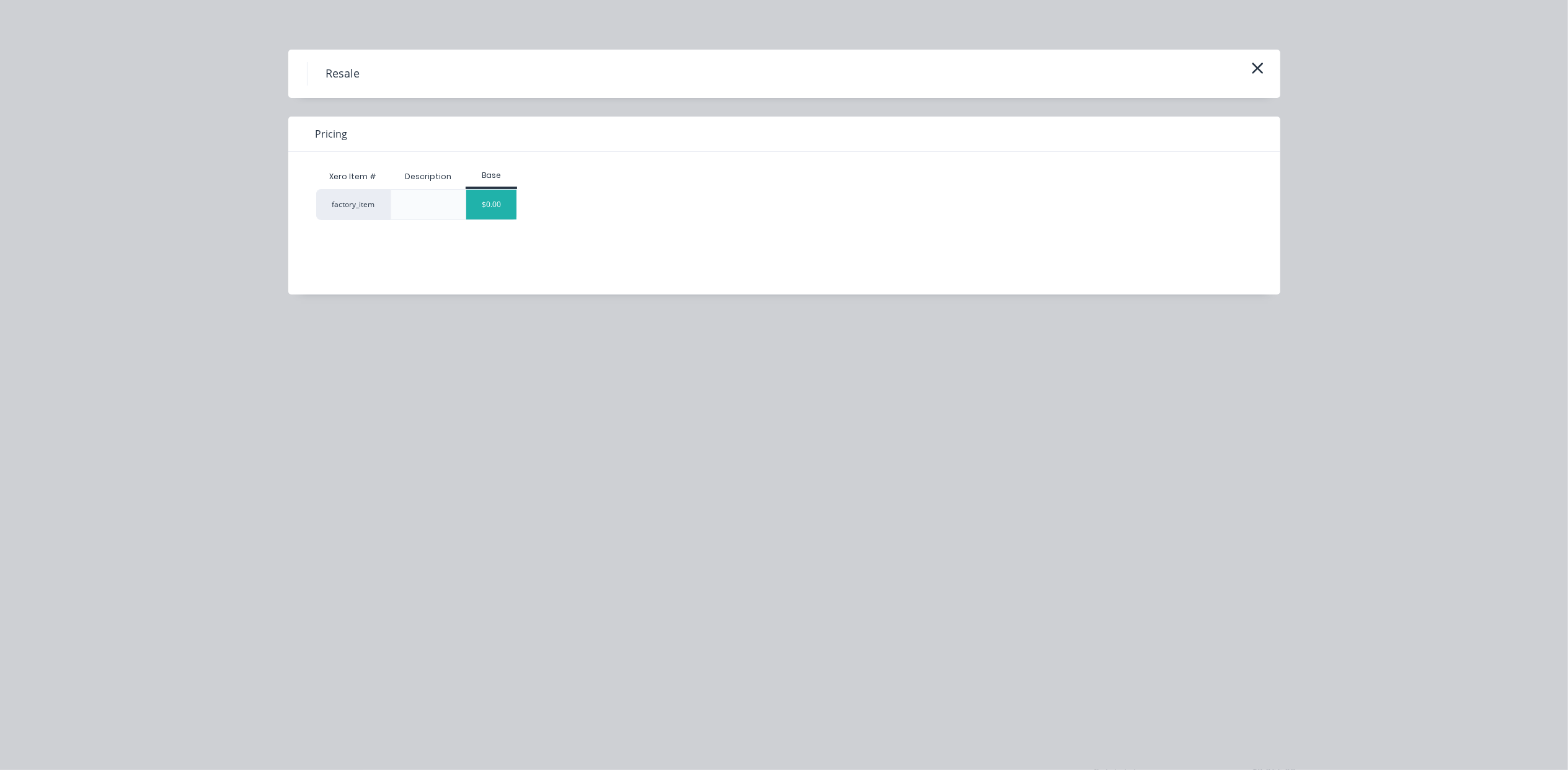
click at [482, 204] on div "$0.00" at bounding box center [491, 204] width 50 height 29
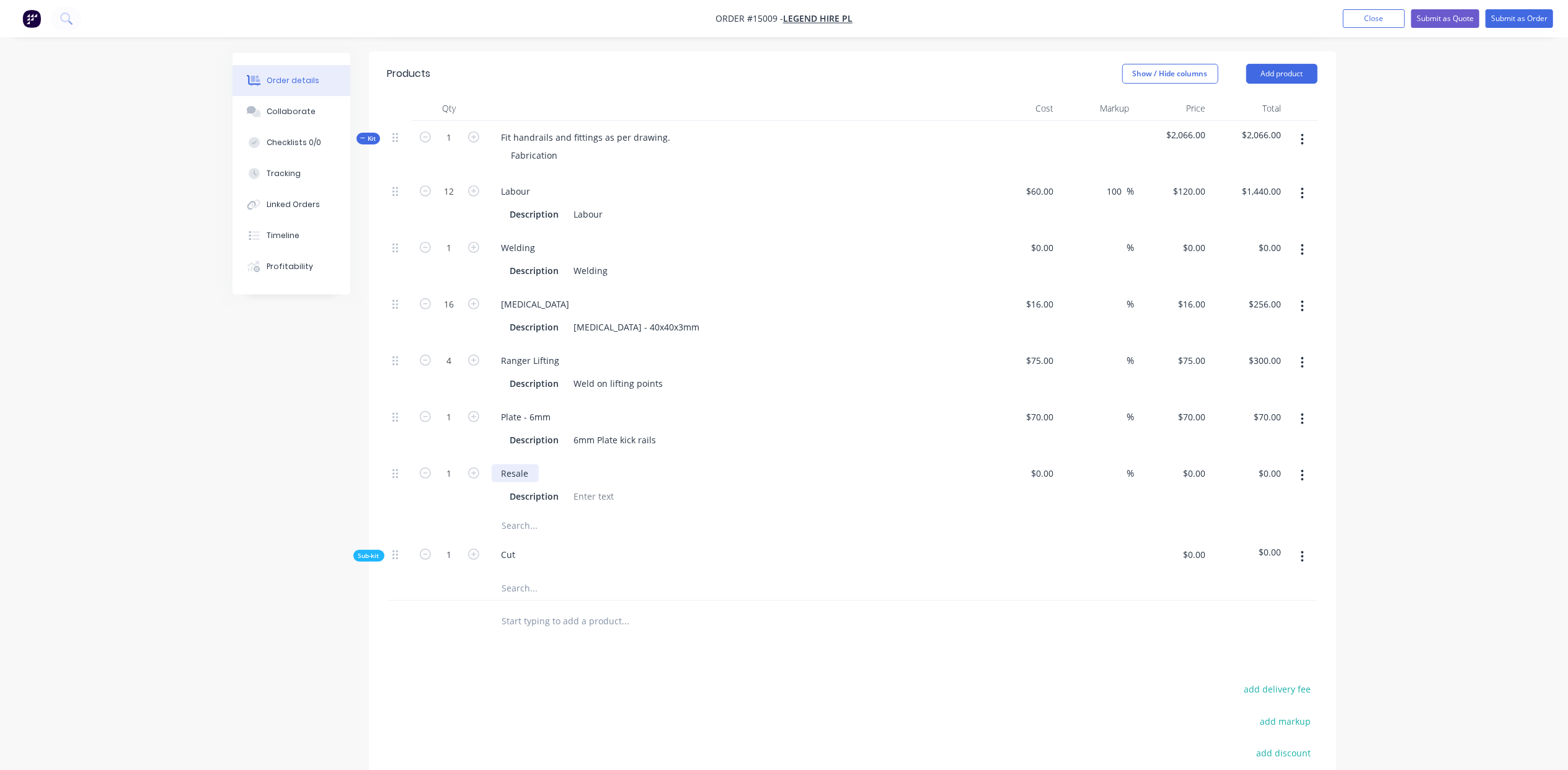
click at [530, 464] on div "Resale" at bounding box center [515, 473] width 47 height 18
drag, startPoint x: 542, startPoint y: 440, endPoint x: 482, endPoint y: 440, distance: 60.0
click at [484, 456] on div "1 310UB32 Description $0.00 $0.00 % $0.00 $0.00 $0.00 $0.00" at bounding box center [852, 484] width 930 height 56
copy div "310UB32"
click at [579, 487] on div at bounding box center [594, 496] width 50 height 18
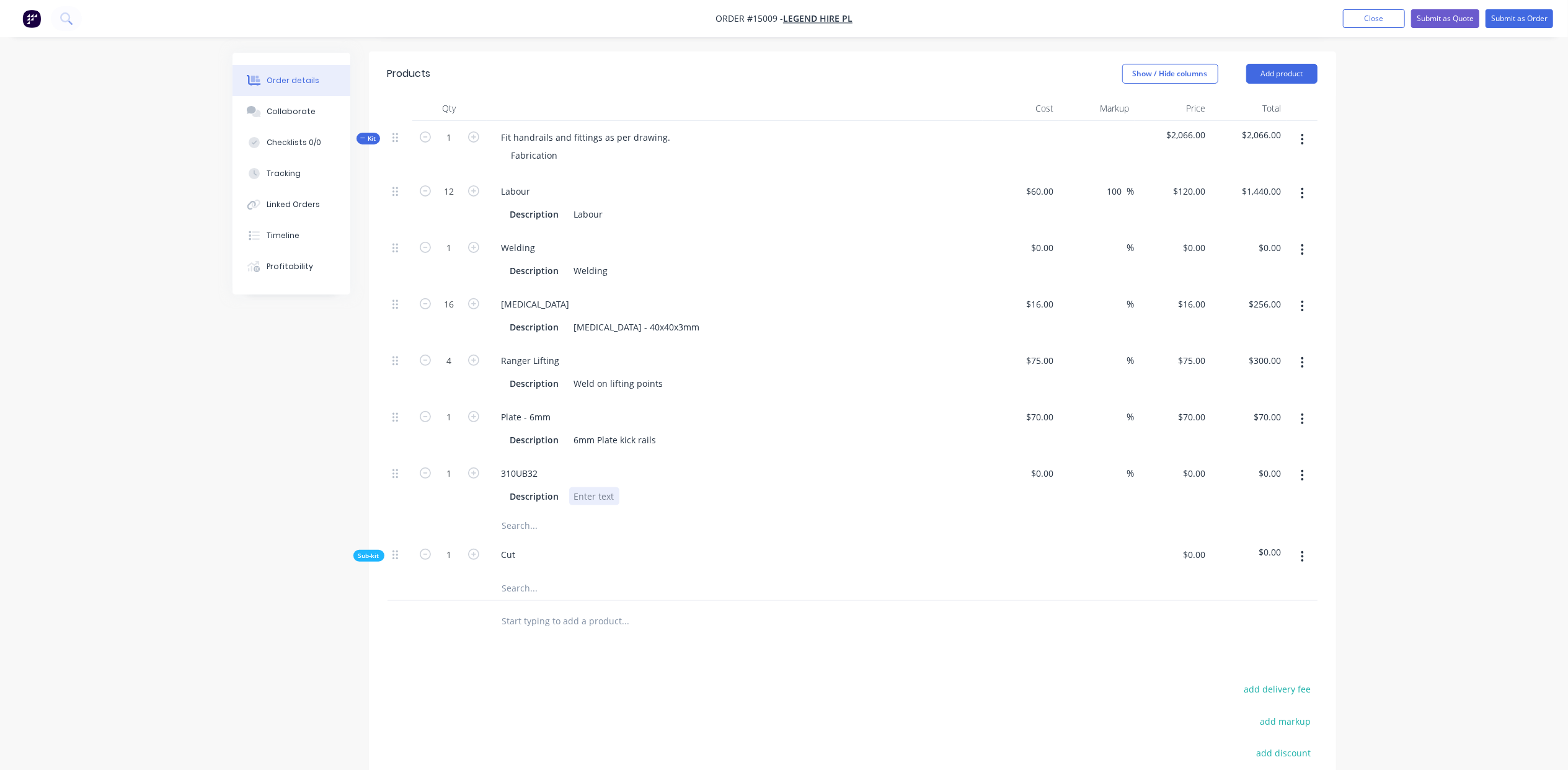
paste div
drag, startPoint x: 544, startPoint y: 435, endPoint x: 499, endPoint y: 448, distance: 46.8
click at [499, 464] on div "310UB32" at bounding box center [519, 473] width 56 height 18
type input "2"
type input "$160.00"
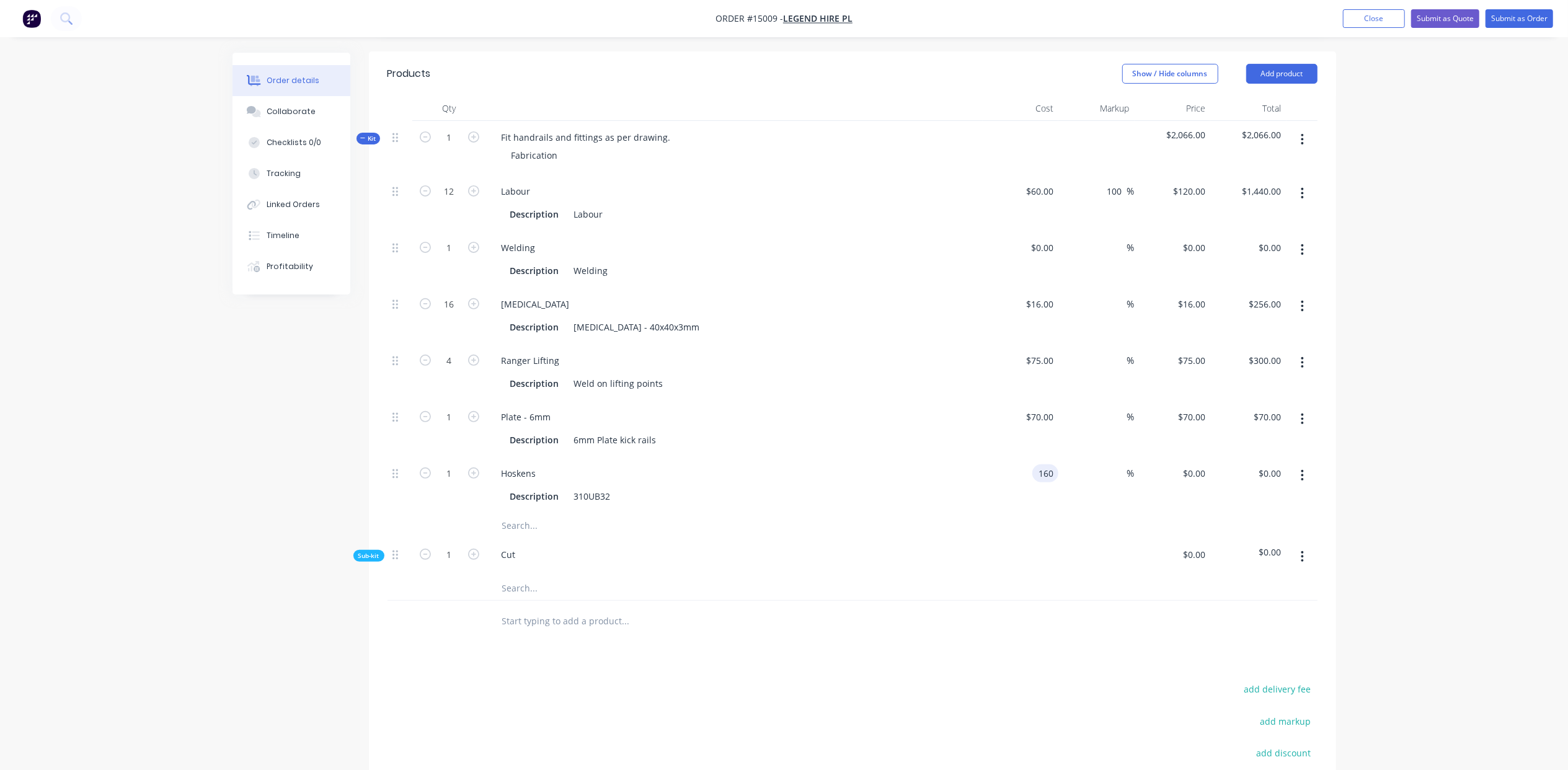
type input "$160.00"
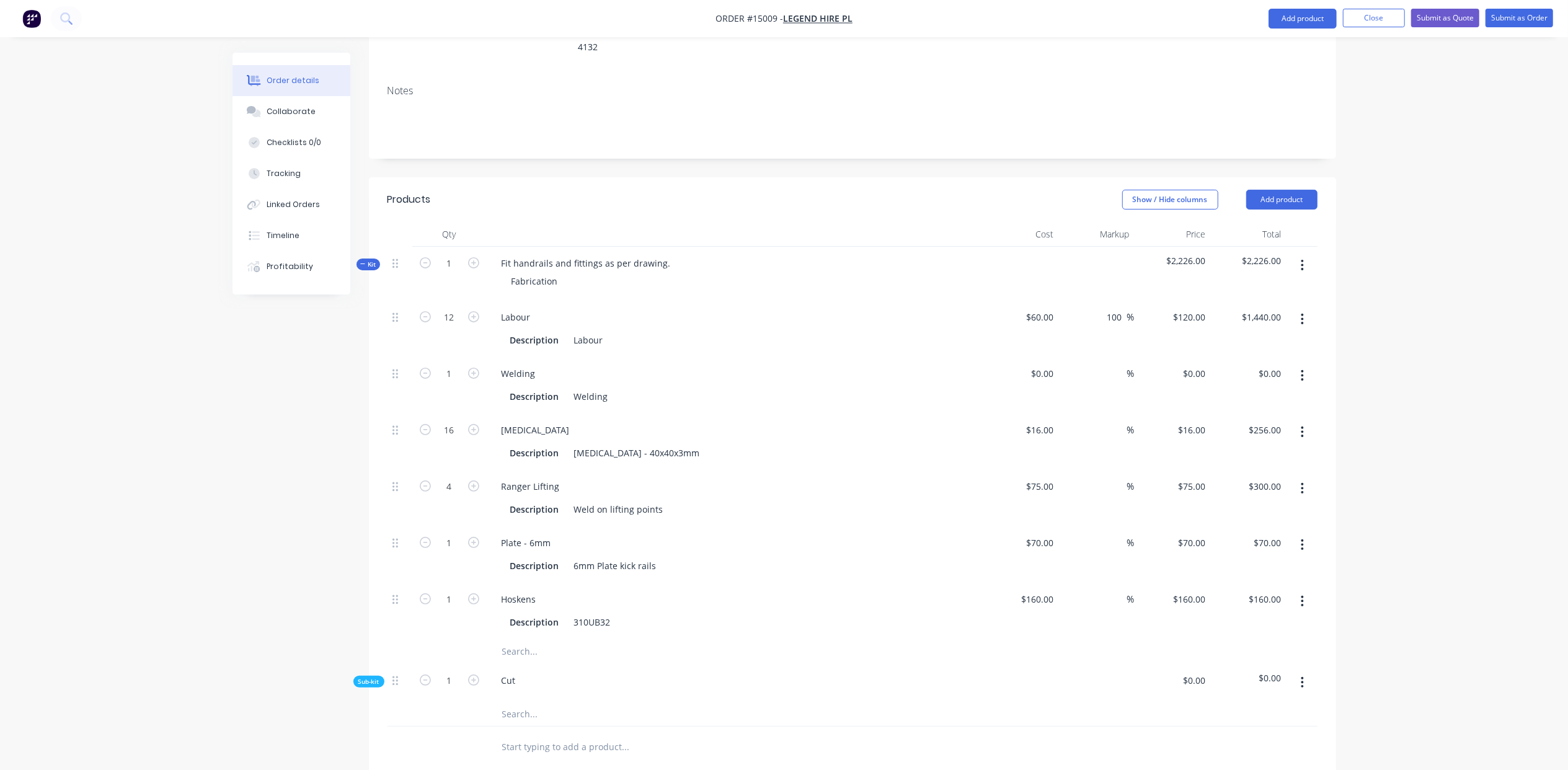
scroll to position [155, 0]
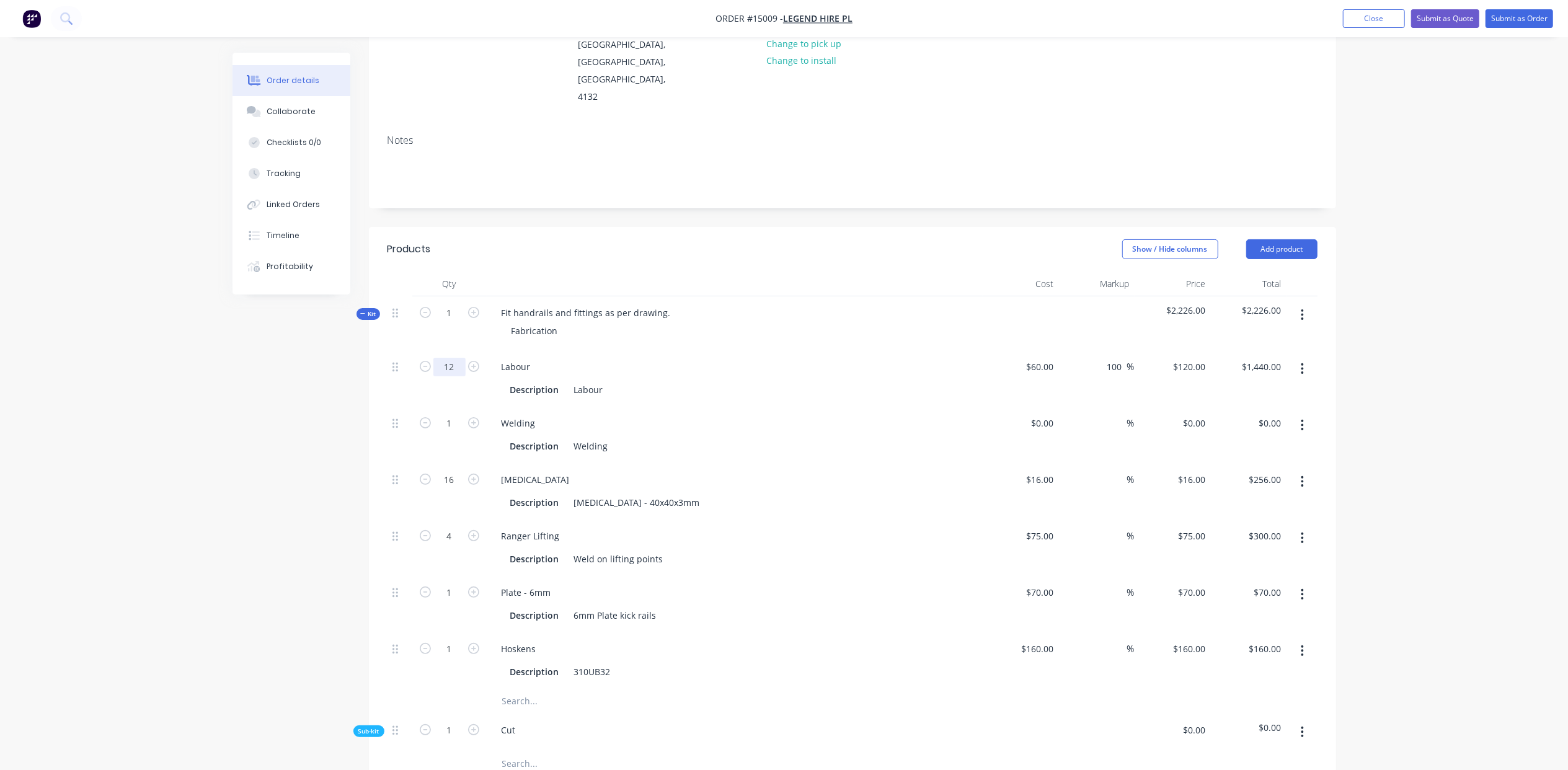
click at [457, 357] on input "12" at bounding box center [450, 366] width 33 height 18
type input "16"
type input "$1,920.00"
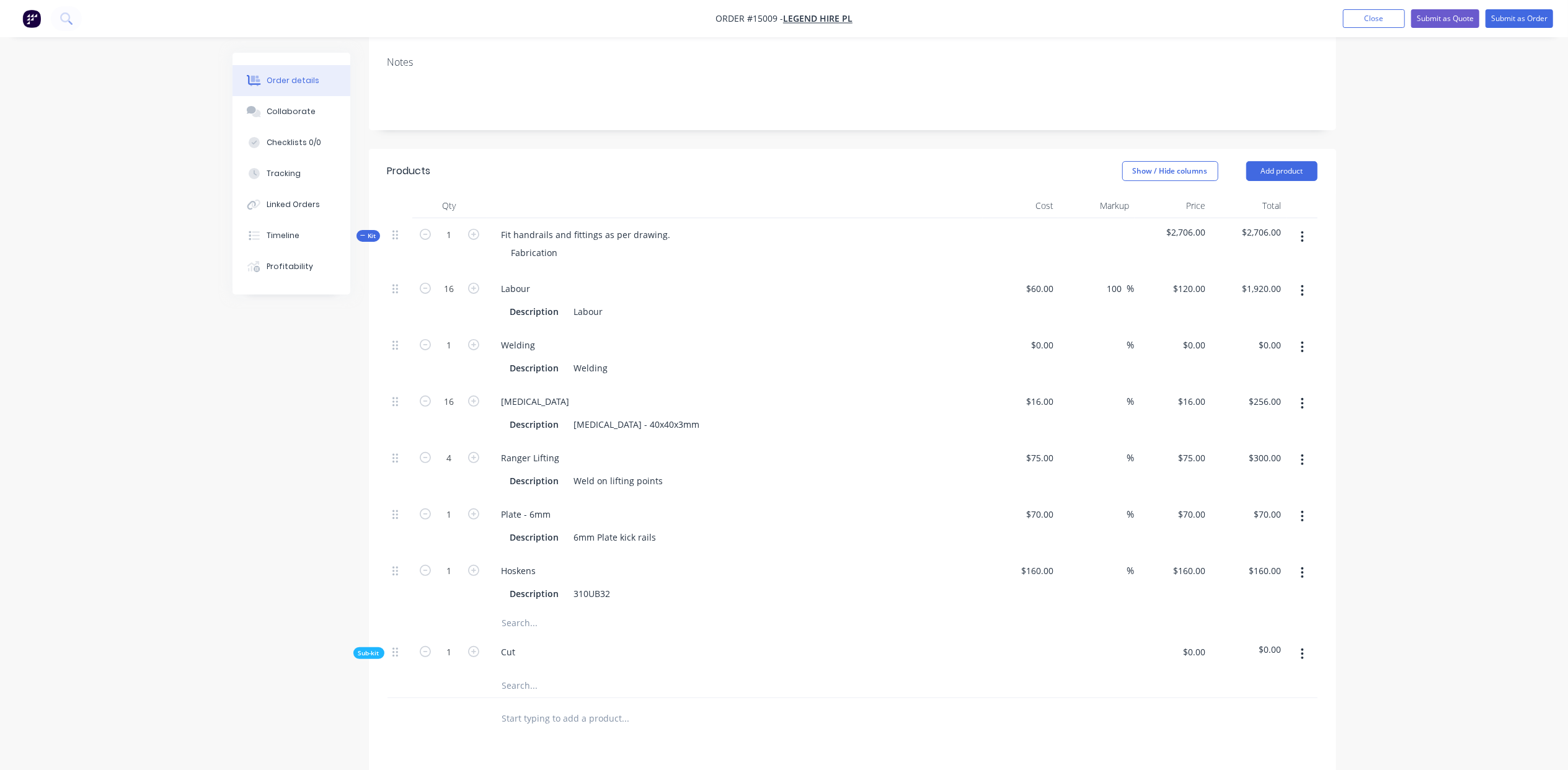
scroll to position [45, 0]
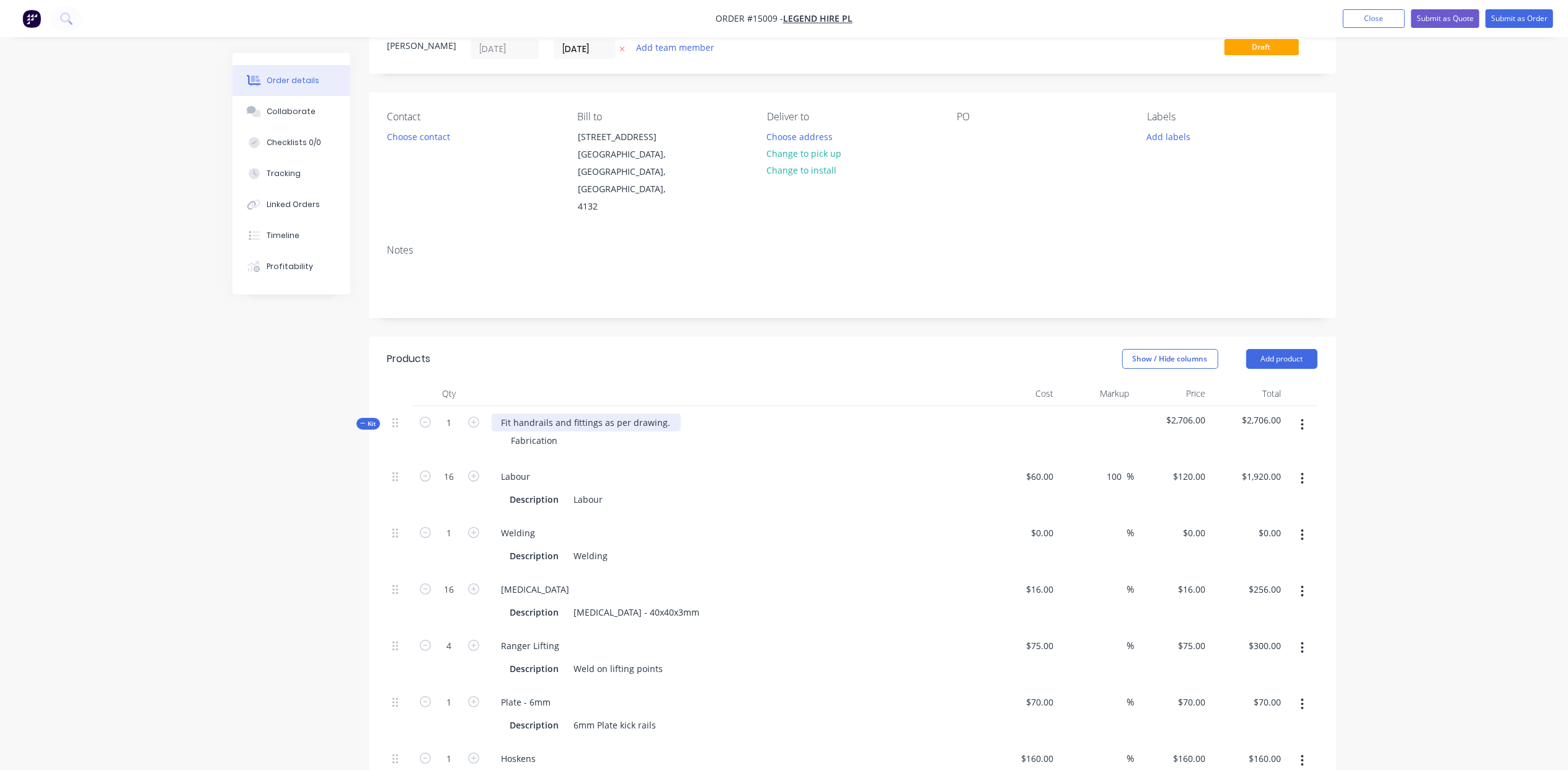
click at [665, 414] on div "Fit handrails and fittings as per drawing." at bounding box center [586, 422] width 189 height 18
drag, startPoint x: 666, startPoint y: 392, endPoint x: 453, endPoint y: 417, distance: 214.5
click at [453, 417] on div "Kit 1 Fit handrails and fittings as per drawing. Fabrication $2,706.00 $2,706.00" at bounding box center [852, 433] width 930 height 54
copy div "Fit handrails and fittings as per drawing."
click at [566, 431] on div "Fabrication" at bounding box center [535, 440] width 67 height 18
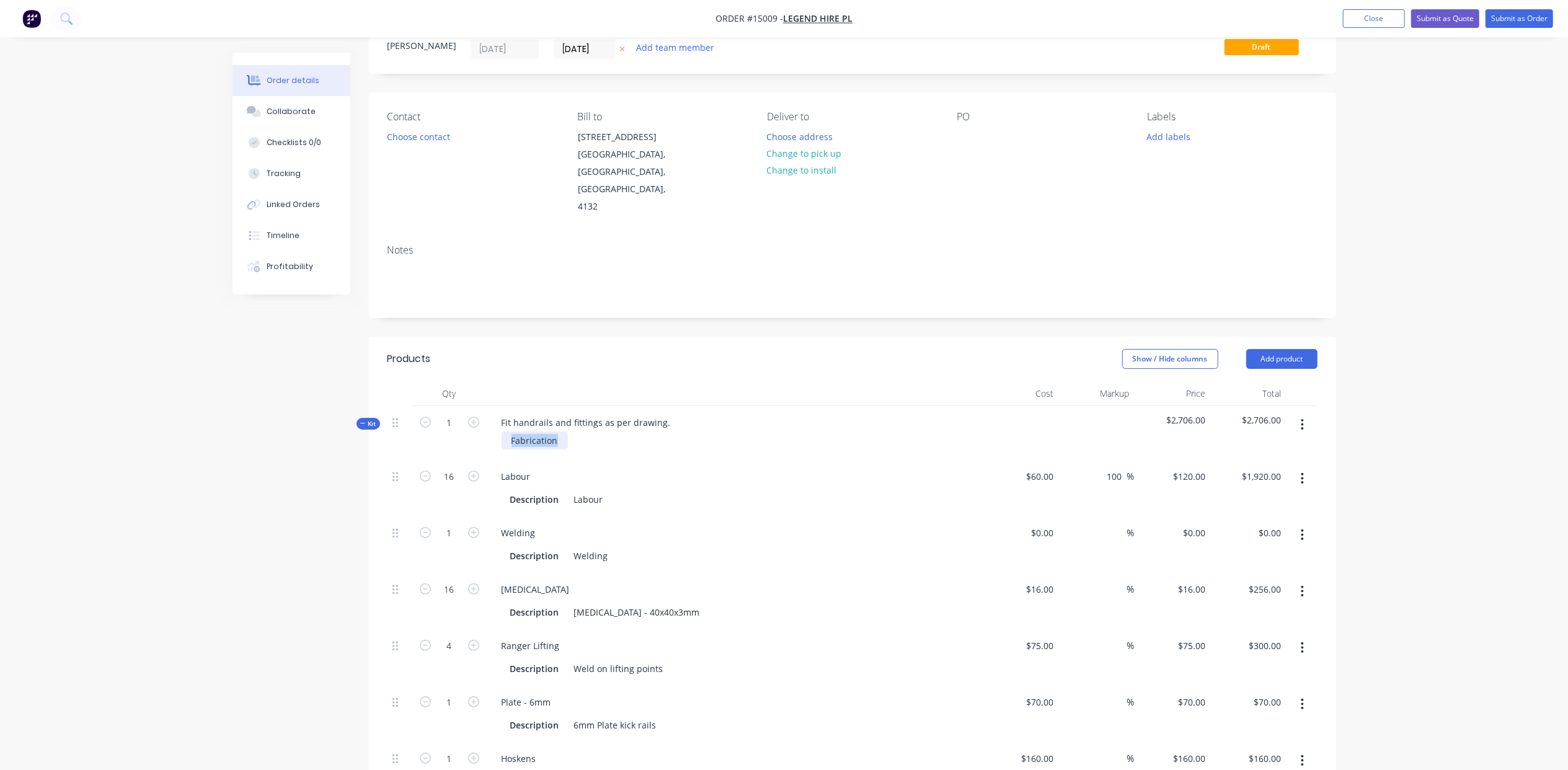
drag, startPoint x: 566, startPoint y: 410, endPoint x: 479, endPoint y: 411, distance: 87.0
click at [482, 410] on div "Kit 1 Fit handrails and fittings as per drawing. Fabrication $2,706.00 $2,706.00" at bounding box center [852, 433] width 930 height 54
paste div
drag, startPoint x: 666, startPoint y: 386, endPoint x: 485, endPoint y: 419, distance: 184.0
click at [487, 418] on div "Fit handrails and fittings as per drawing. Fit handrails and fittings as per dr…" at bounding box center [735, 433] width 496 height 54
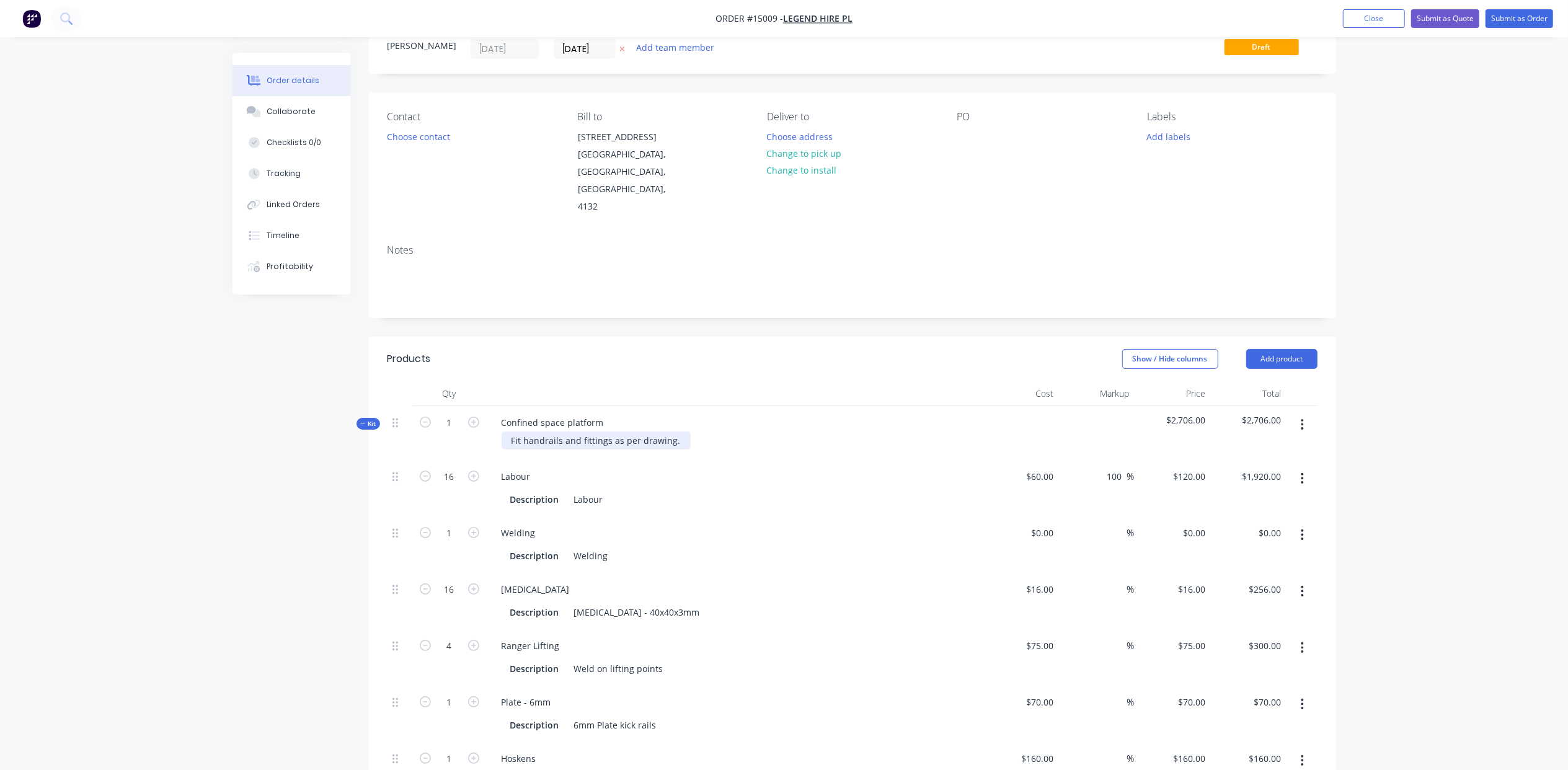
click at [675, 431] on div "Fit handrails and fittings as per drawing." at bounding box center [597, 440] width 189 height 18
click at [707, 431] on div "Fit handrails and fittings as per design drawing" at bounding box center [610, 440] width 217 height 18
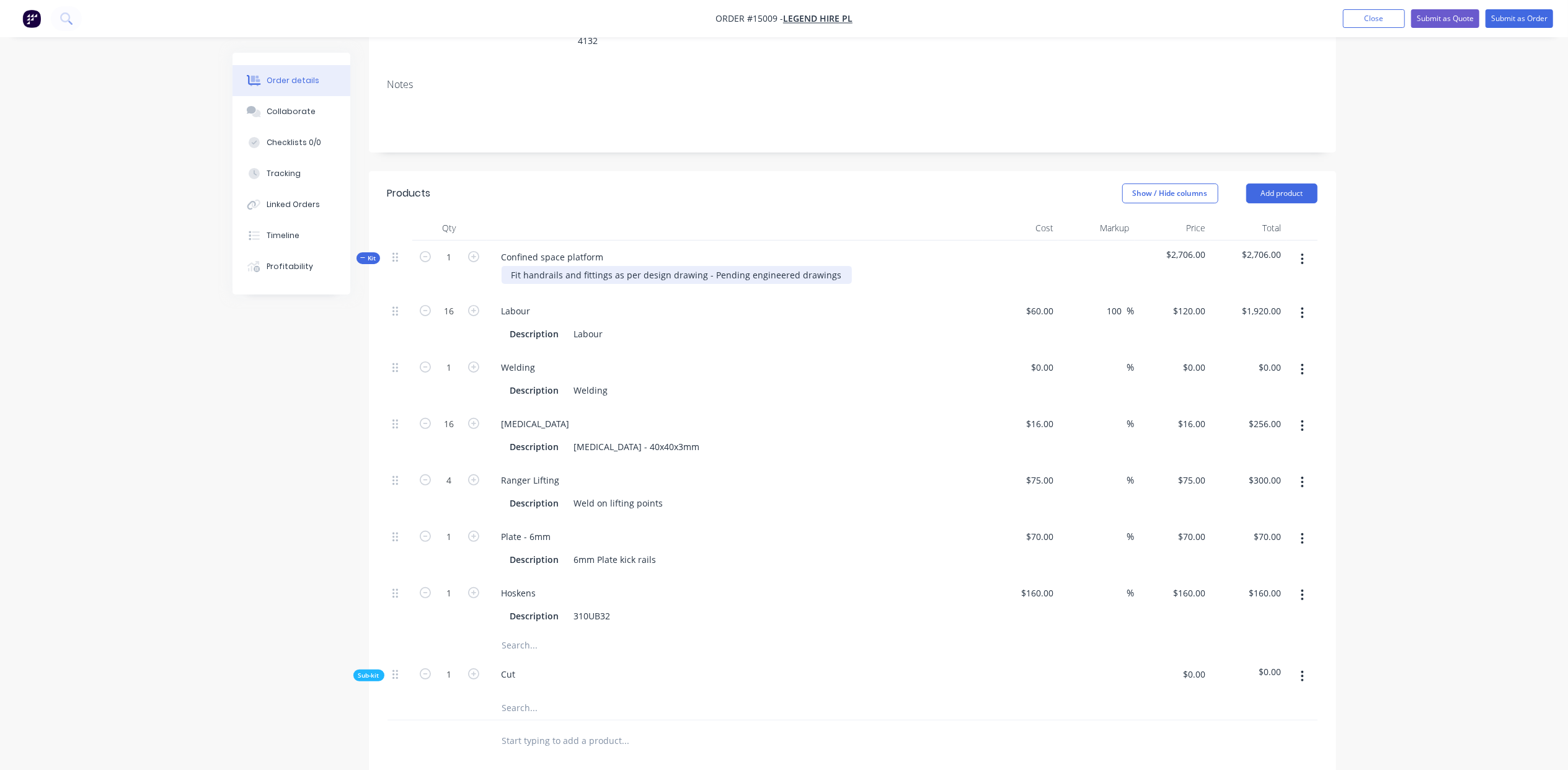
scroll to position [0, 0]
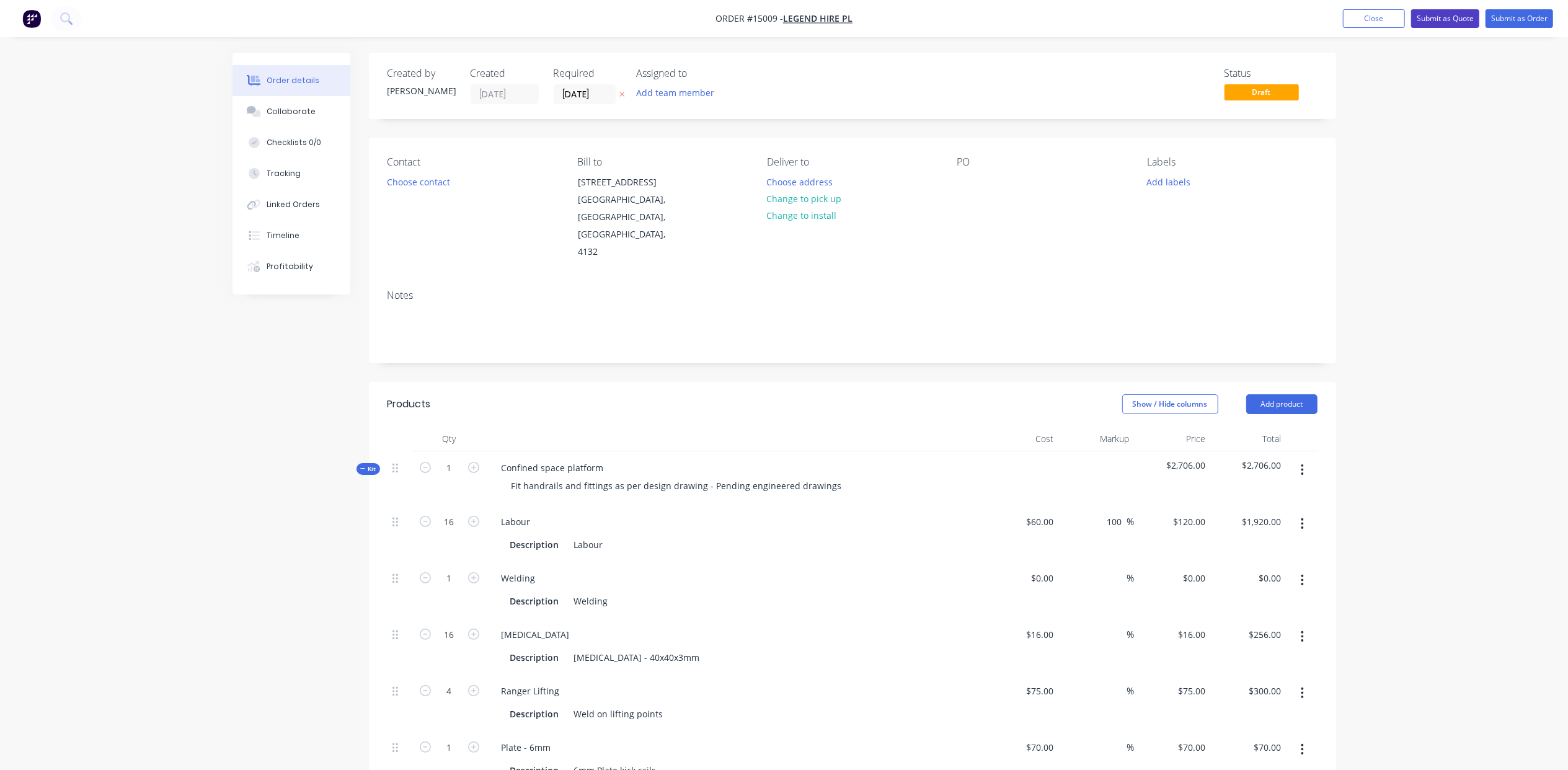
click at [1439, 16] on button "Submit as Quote" at bounding box center [1446, 18] width 68 height 18
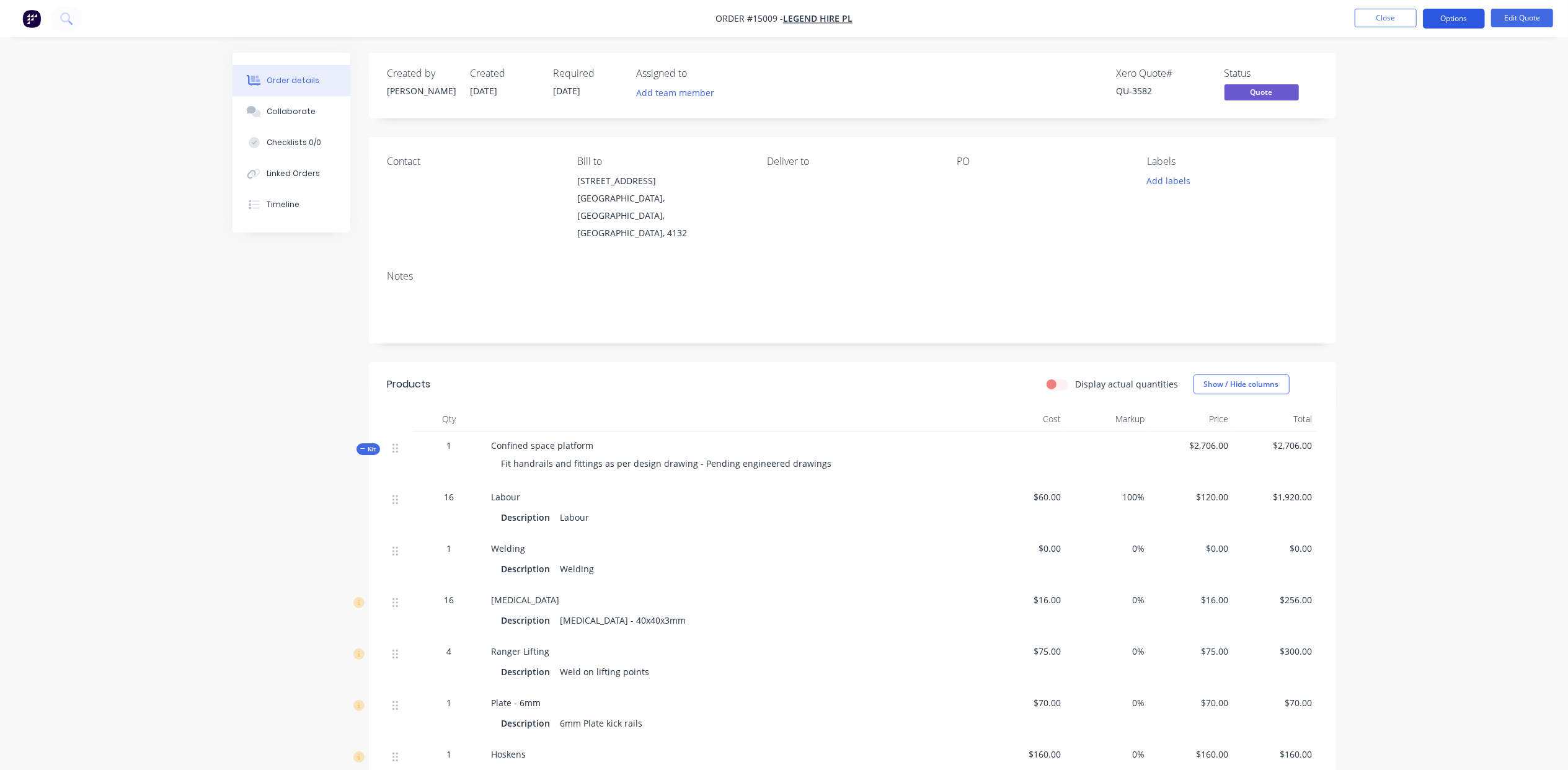
click at [1443, 21] on button "Options" at bounding box center [1454, 18] width 62 height 20
click at [1425, 67] on div "Quote" at bounding box center [1417, 75] width 114 height 18
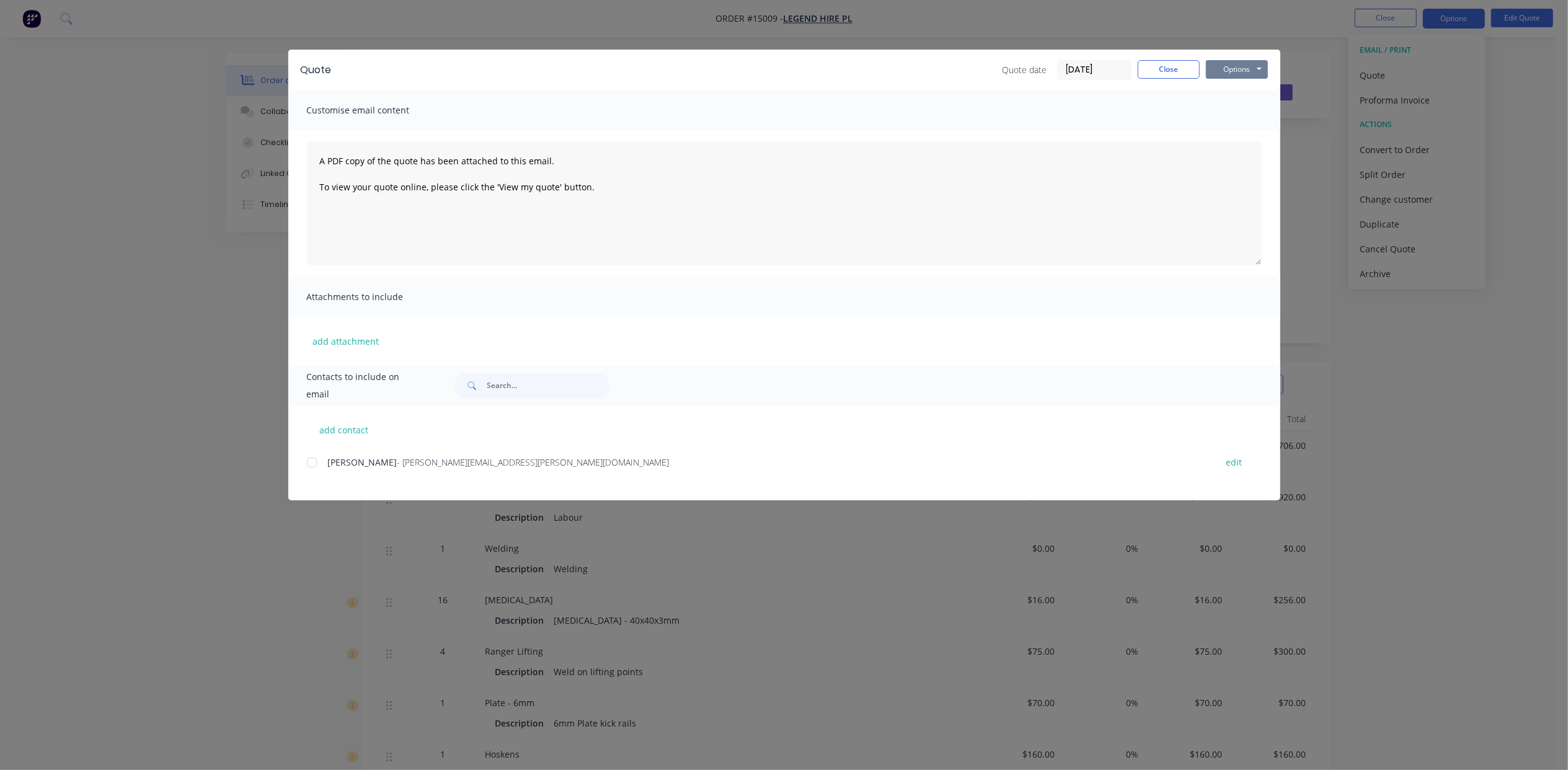
click at [1260, 67] on button "Options" at bounding box center [1237, 69] width 62 height 18
click at [1257, 110] on button "Print" at bounding box center [1246, 112] width 79 height 21
click at [1184, 78] on button "Close" at bounding box center [1169, 69] width 62 height 18
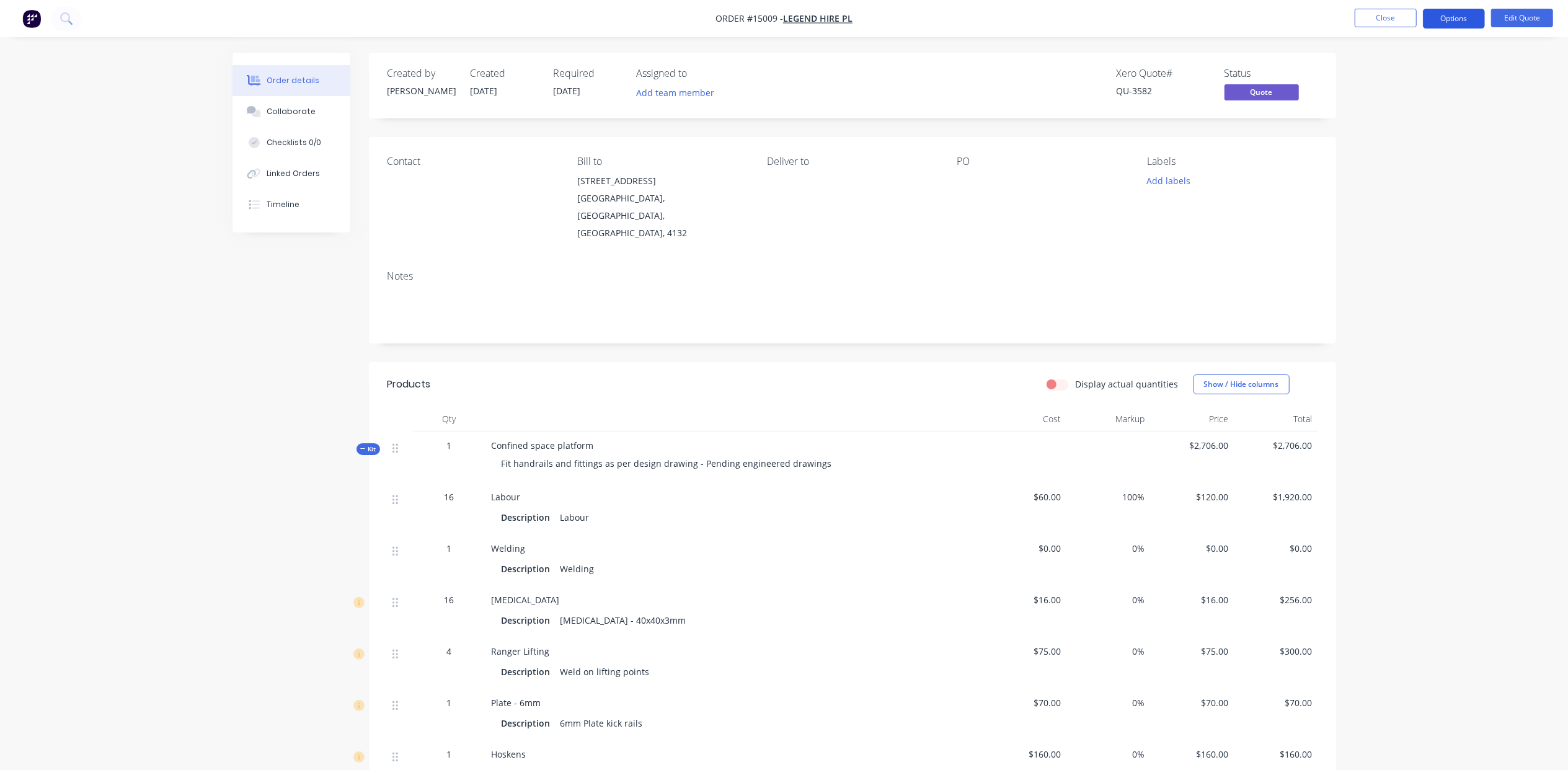
click at [1458, 13] on button "Options" at bounding box center [1454, 18] width 62 height 20
drag, startPoint x: 1466, startPoint y: 21, endPoint x: 1489, endPoint y: 16, distance: 23.5
click at [1467, 21] on button "Options" at bounding box center [1454, 18] width 62 height 20
click at [1517, 10] on button "Edit Quote" at bounding box center [1523, 17] width 62 height 18
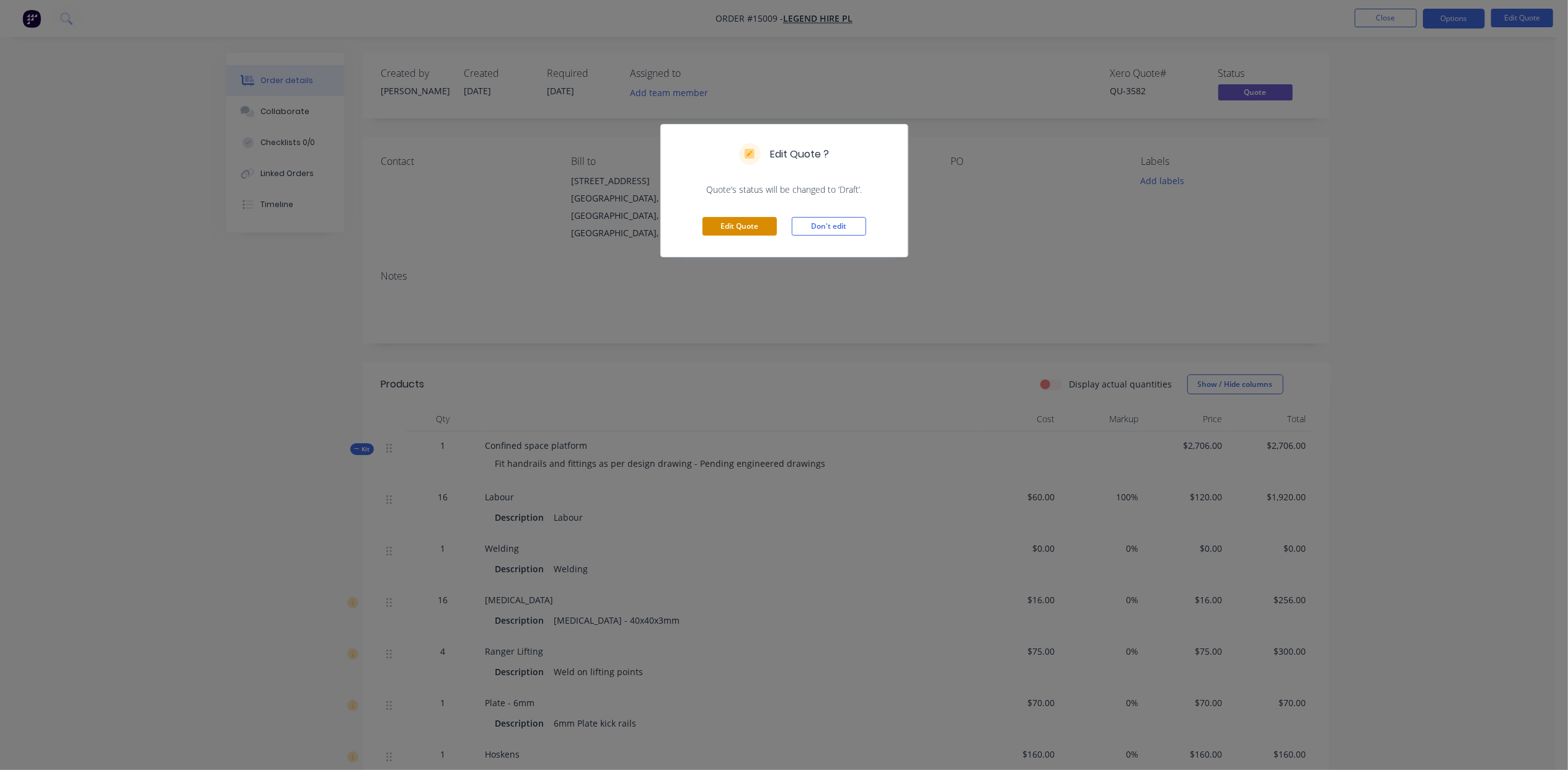
click at [749, 232] on button "Edit Quote" at bounding box center [740, 225] width 75 height 18
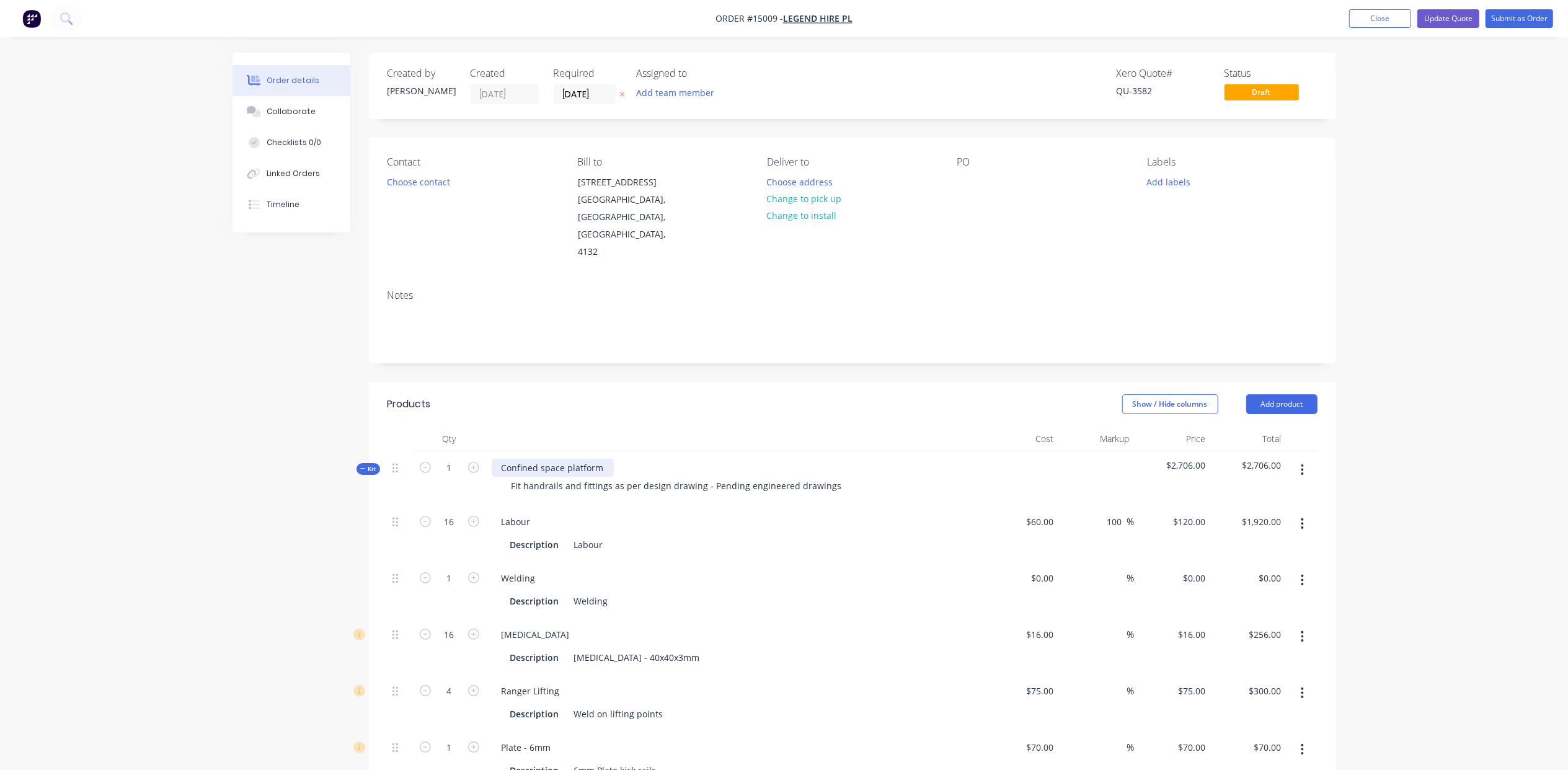
click at [604, 459] on div "Confined space platform" at bounding box center [553, 468] width 122 height 18
click at [701, 476] on div "Fit handrails and fittings as per design drawing - Pending engineered drawings" at bounding box center [677, 485] width 350 height 18
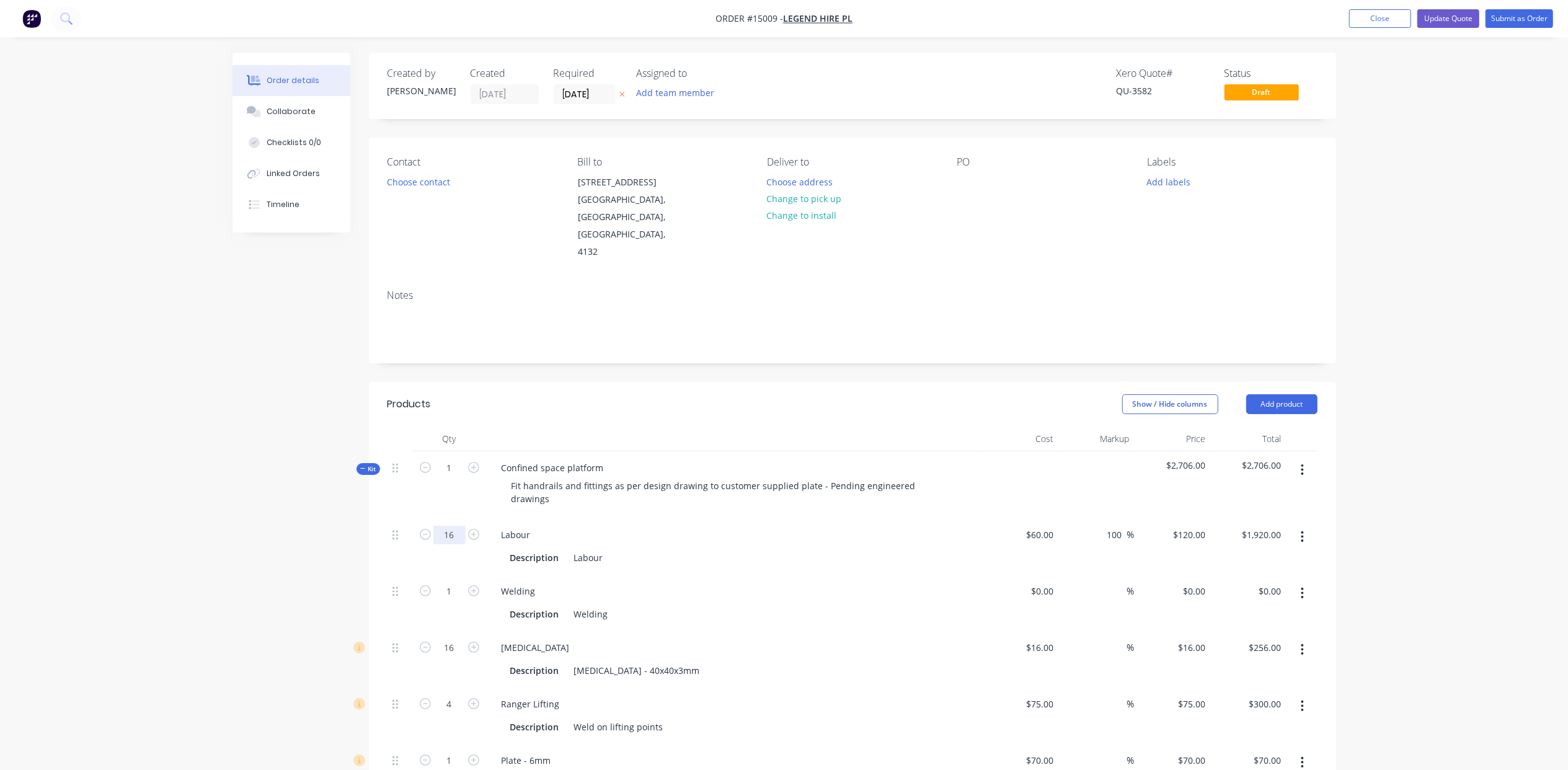
click at [459, 526] on input "16" at bounding box center [450, 534] width 33 height 18
type input "20"
type input "$2,400.00"
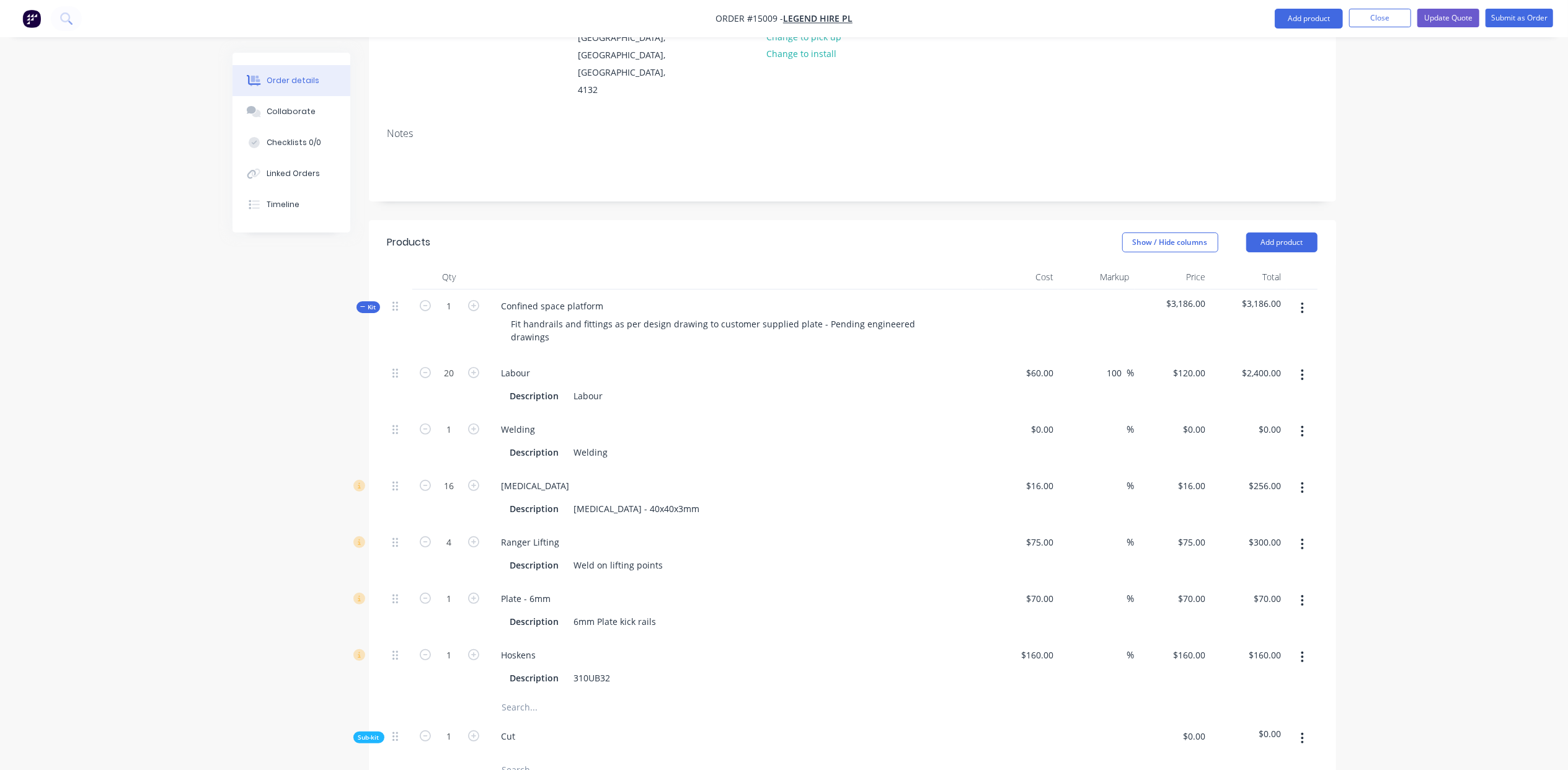
scroll to position [45, 0]
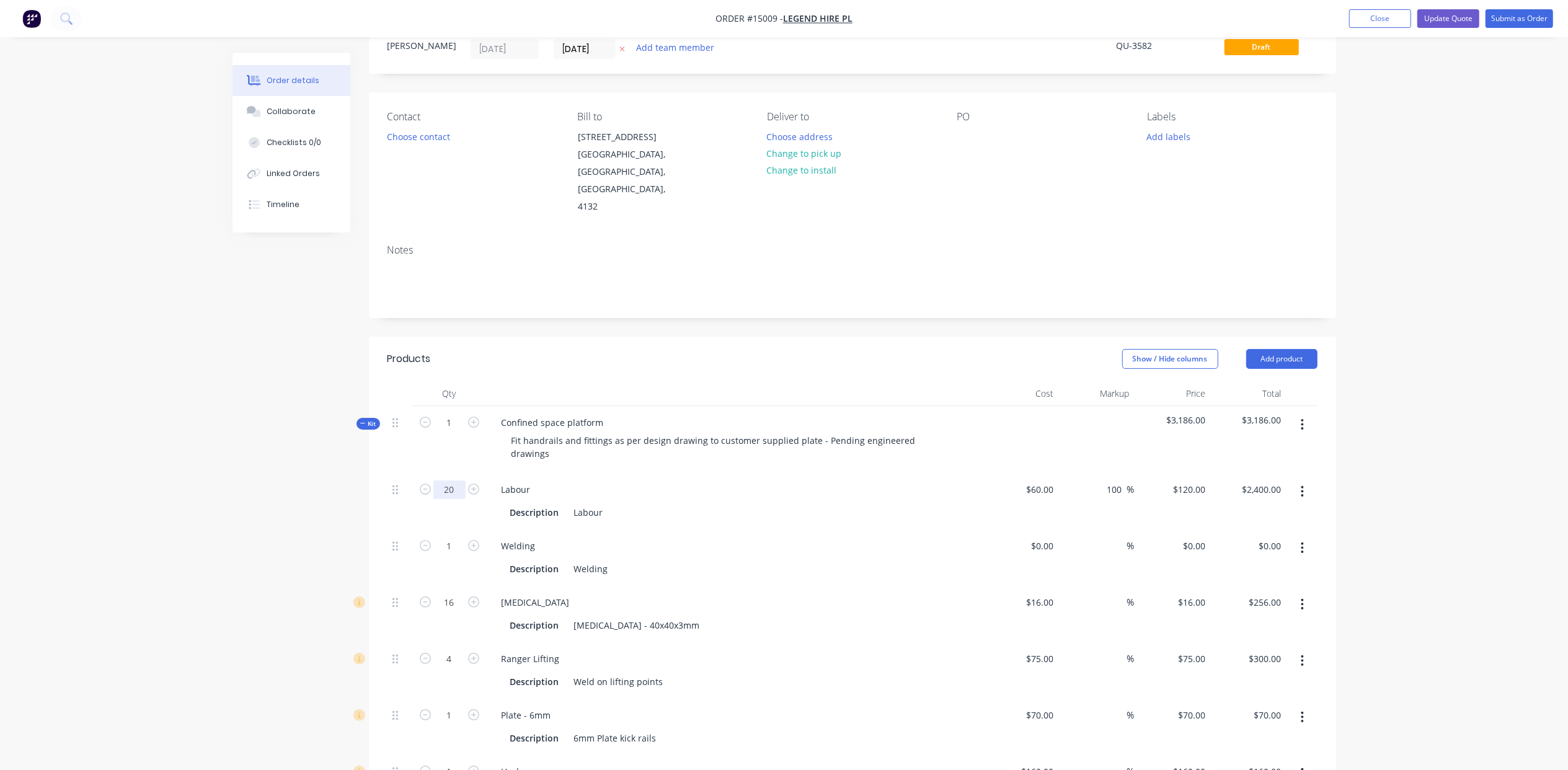
click at [459, 480] on input "20" at bounding box center [450, 489] width 33 height 18
type input "18"
type input "$2,160.00"
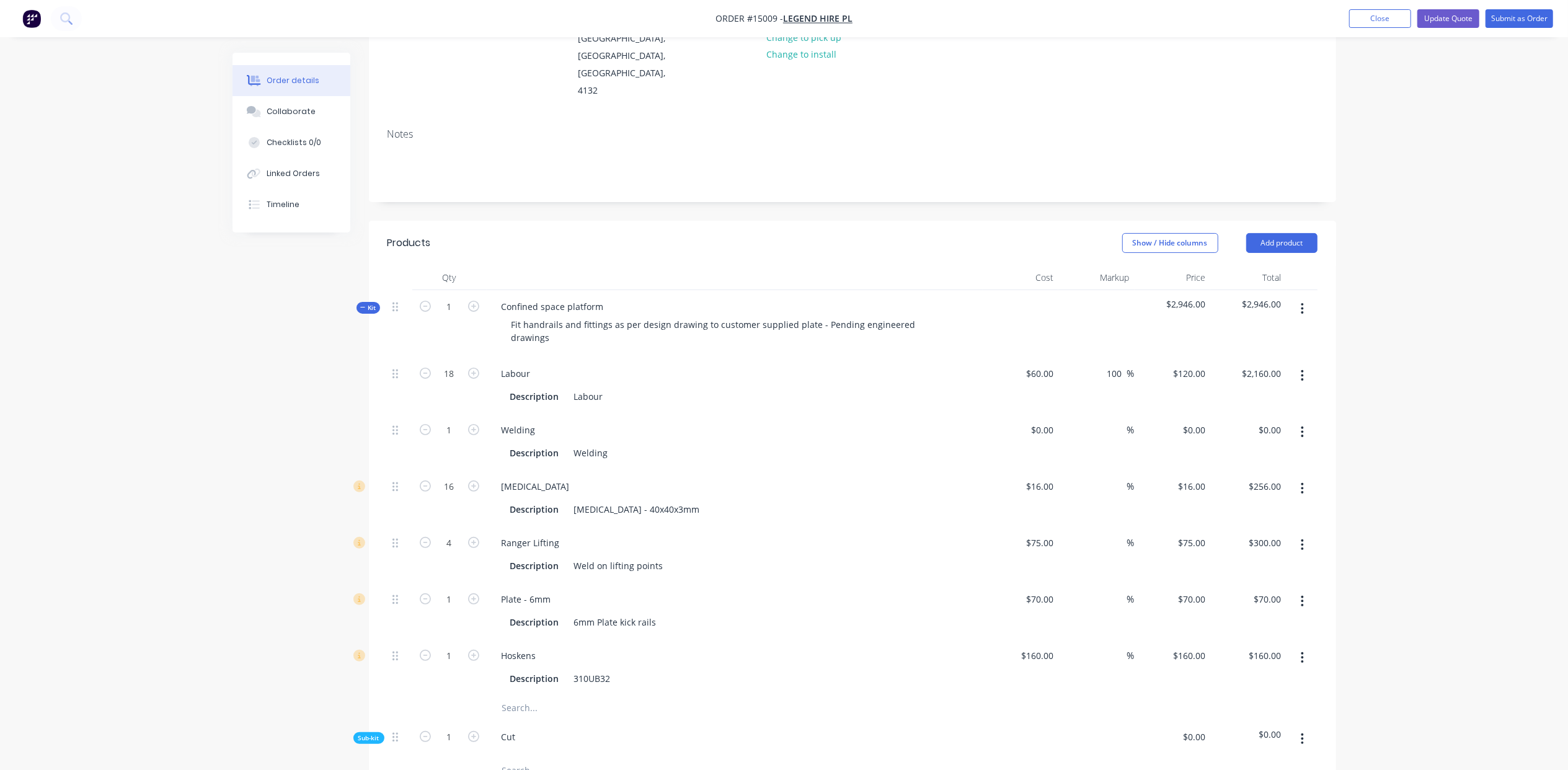
scroll to position [265, 0]
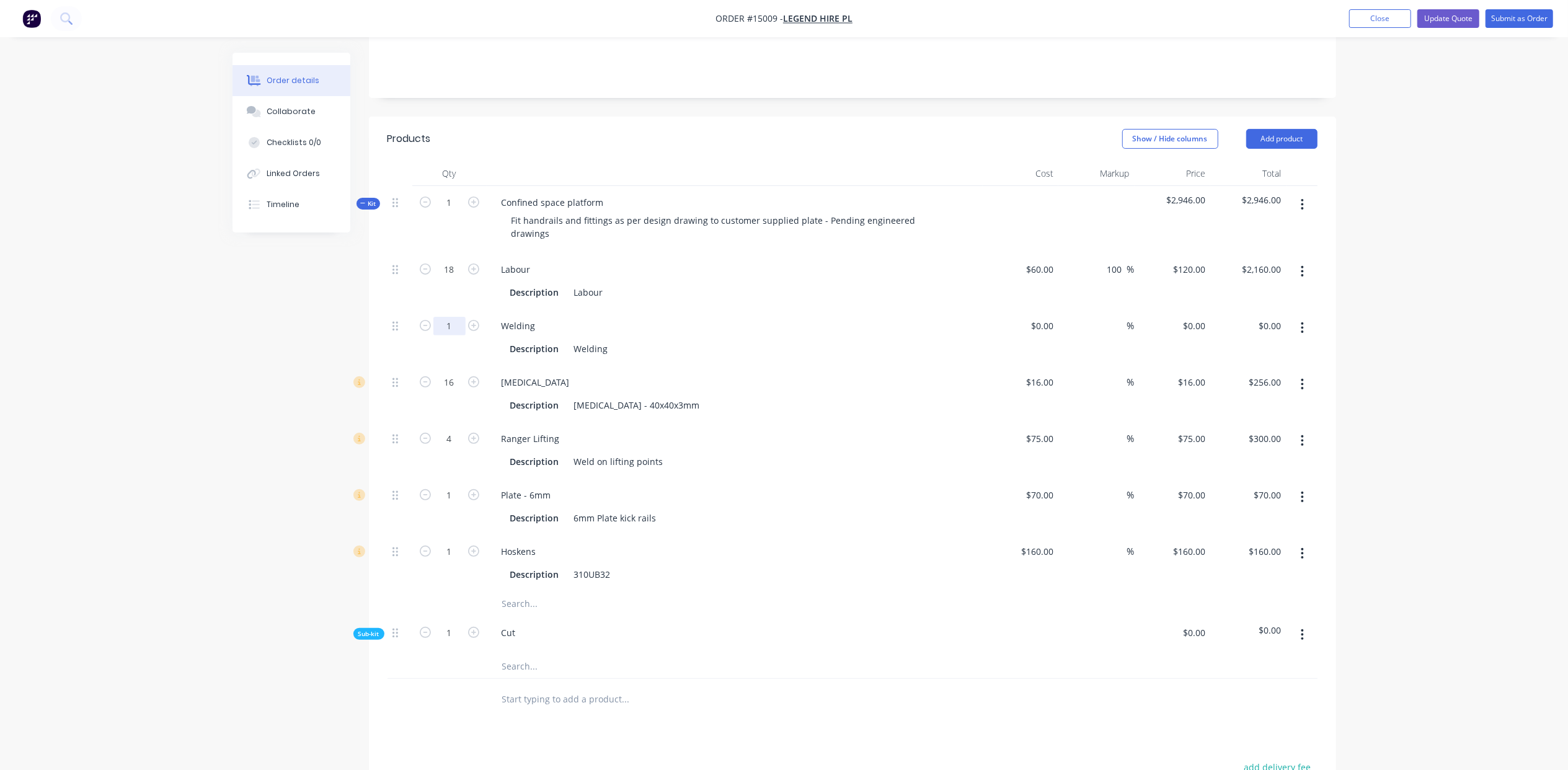
click at [454, 317] on input "1" at bounding box center [450, 325] width 33 height 18
type input "0"
click at [326, 340] on div "Created by [PERSON_NAME] Created [DATE] Required [DATE] Assigned to Add team me…" at bounding box center [785, 411] width 1104 height 1248
click at [521, 623] on div "Cut" at bounding box center [508, 632] width 34 height 18
click at [1302, 629] on icon "button" at bounding box center [1303, 634] width 2 height 11
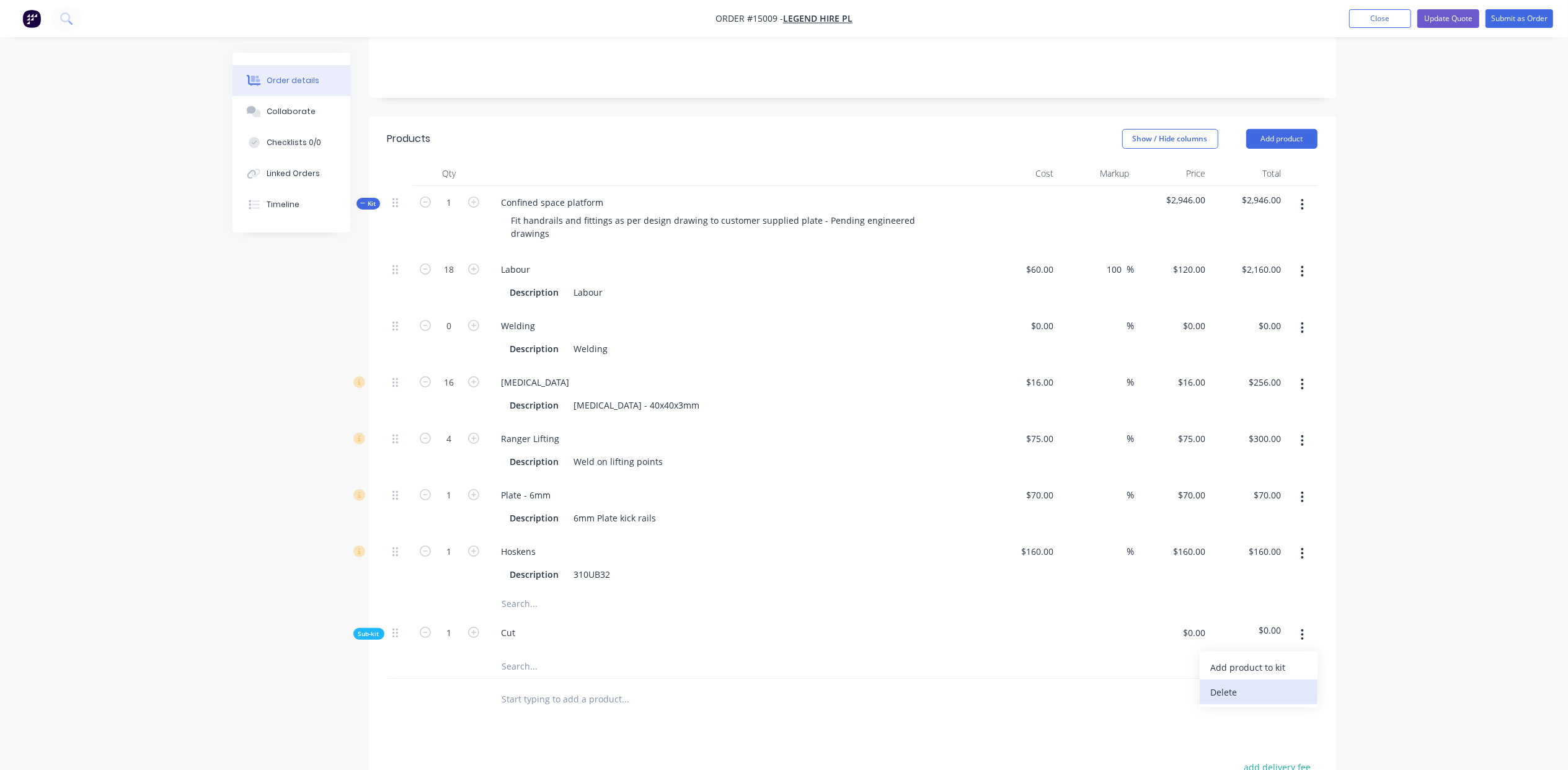
click at [1269, 683] on div "Delete" at bounding box center [1259, 691] width 95 height 18
click at [1434, 11] on button "Update Quote" at bounding box center [1449, 18] width 62 height 18
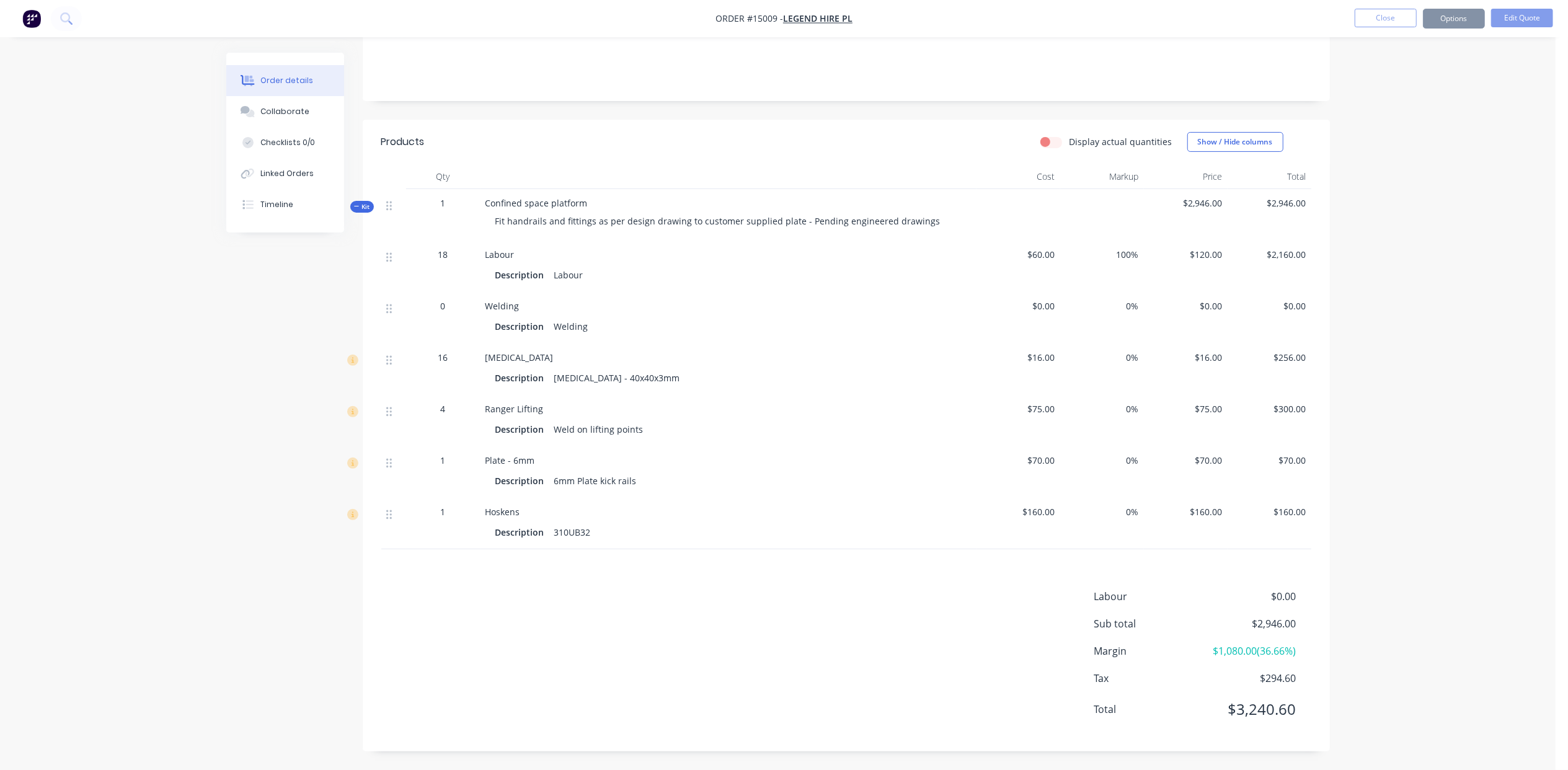
scroll to position [0, 0]
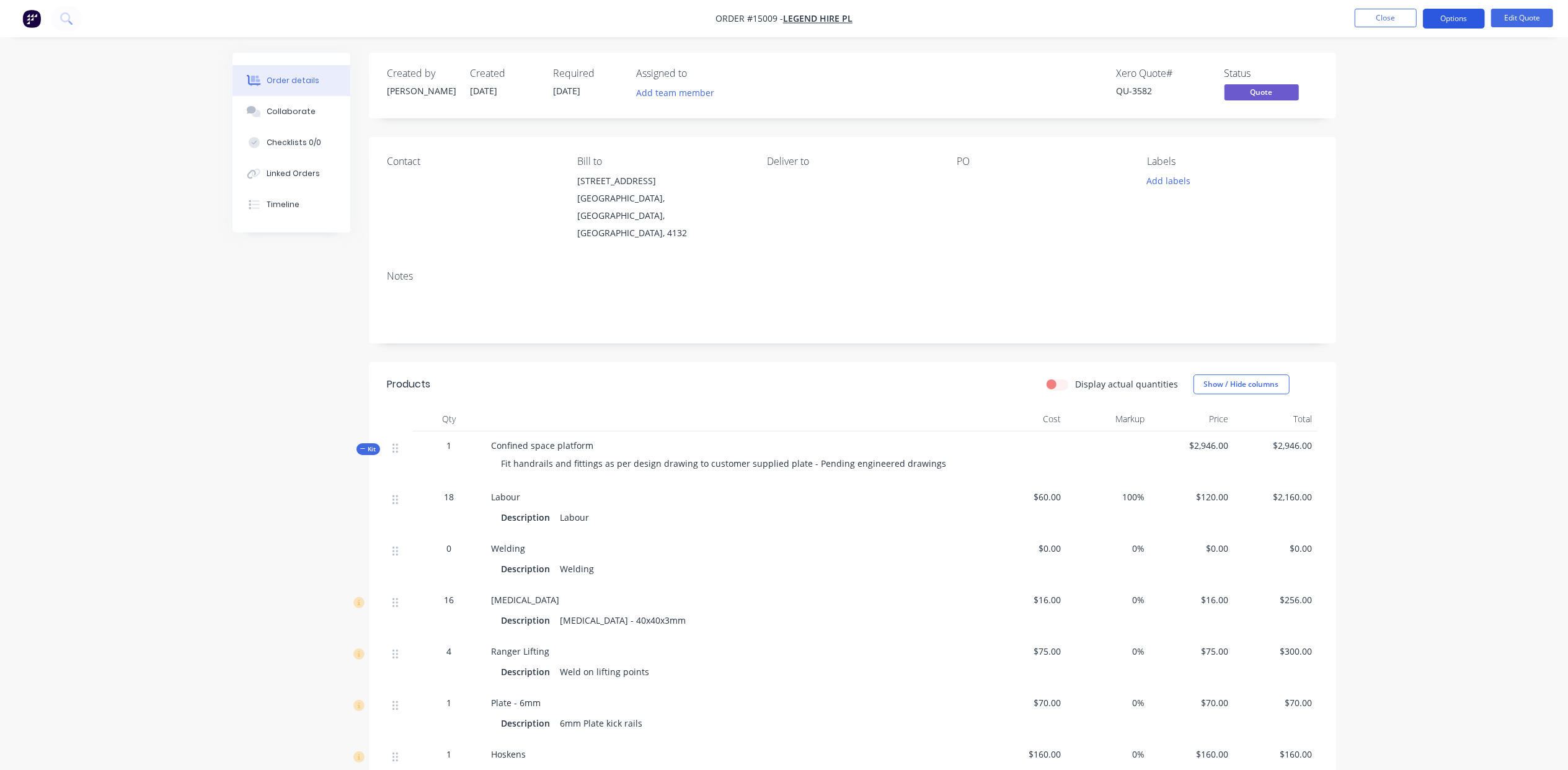
click at [1446, 18] on button "Options" at bounding box center [1454, 18] width 62 height 20
click at [1387, 72] on div "Quote" at bounding box center [1417, 75] width 114 height 18
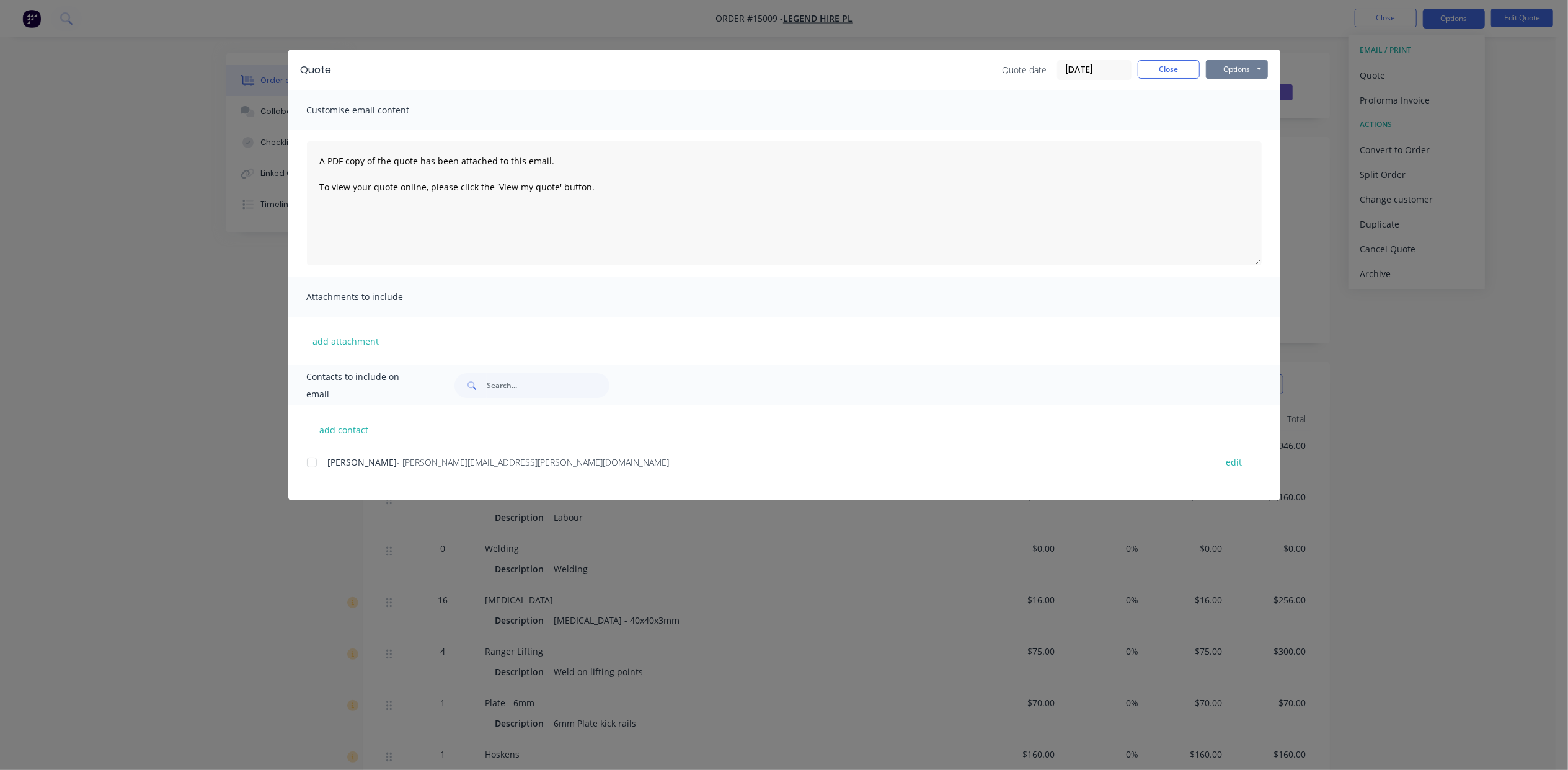
click at [1248, 67] on button "Options" at bounding box center [1237, 69] width 62 height 18
click at [1251, 108] on button "Print" at bounding box center [1246, 112] width 79 height 21
click at [1193, 63] on button "Close" at bounding box center [1169, 69] width 62 height 18
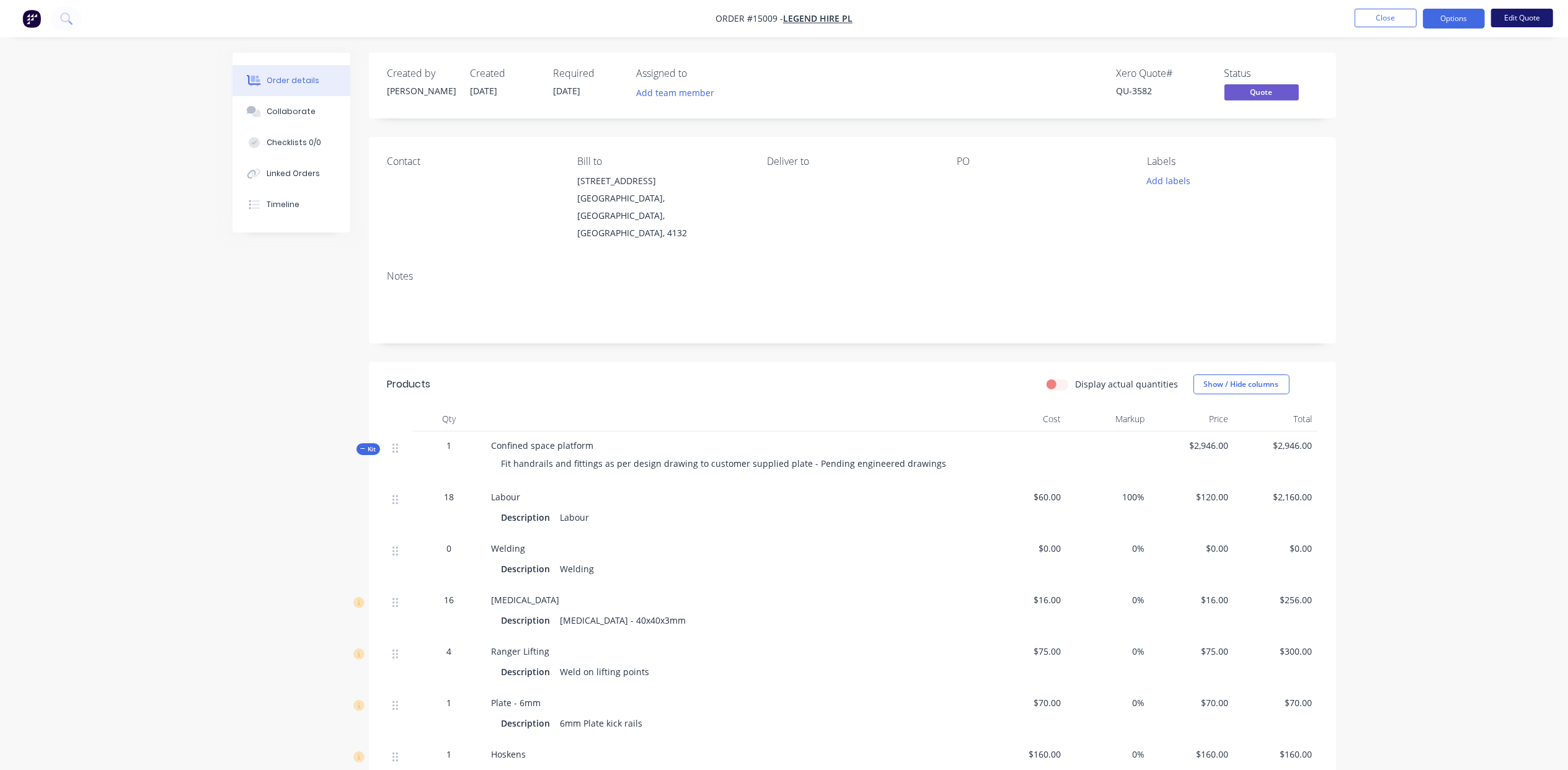
click at [1511, 18] on button "Edit Quote" at bounding box center [1523, 17] width 62 height 18
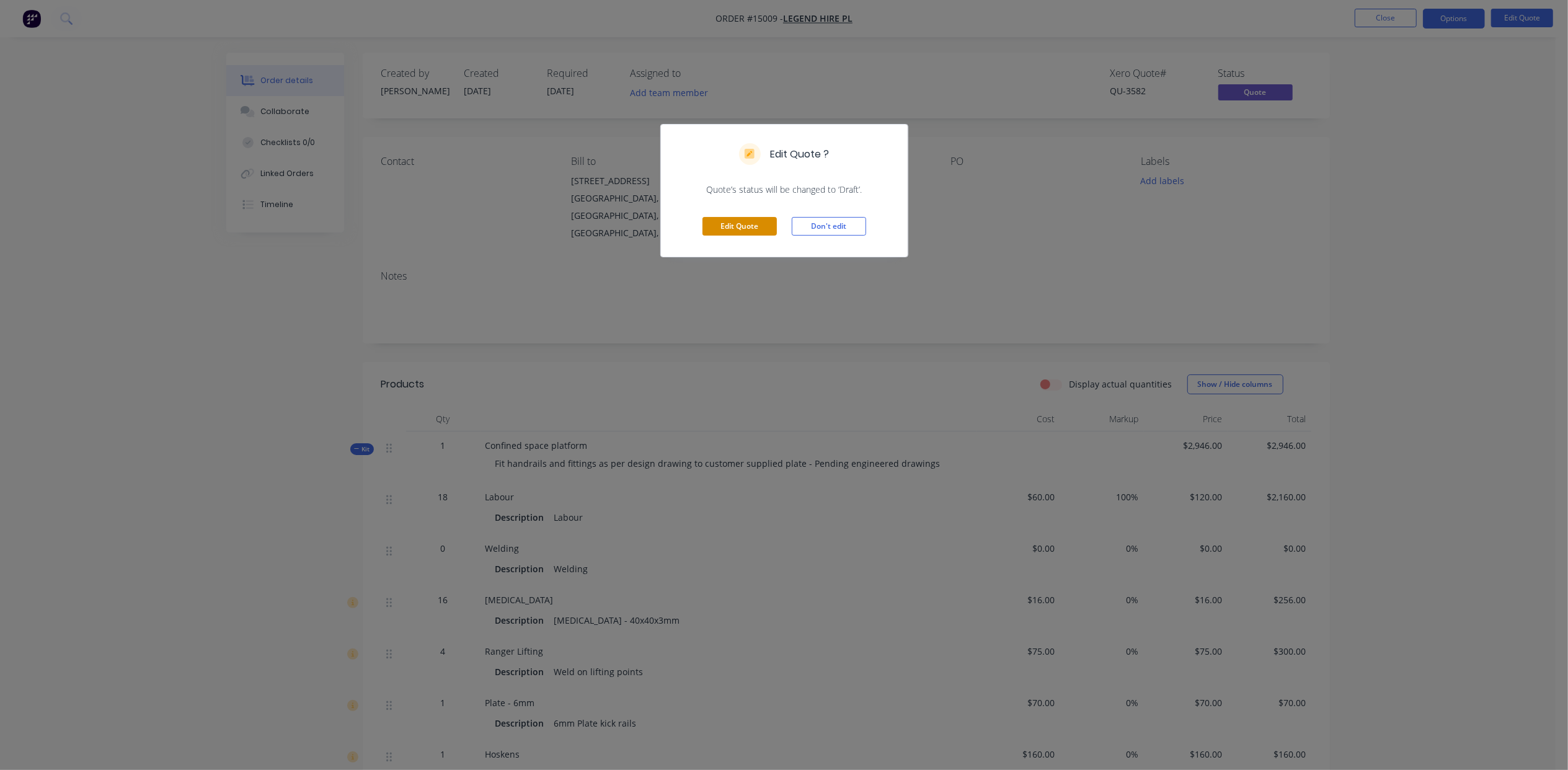
click at [737, 225] on button "Edit Quote" at bounding box center [740, 225] width 75 height 18
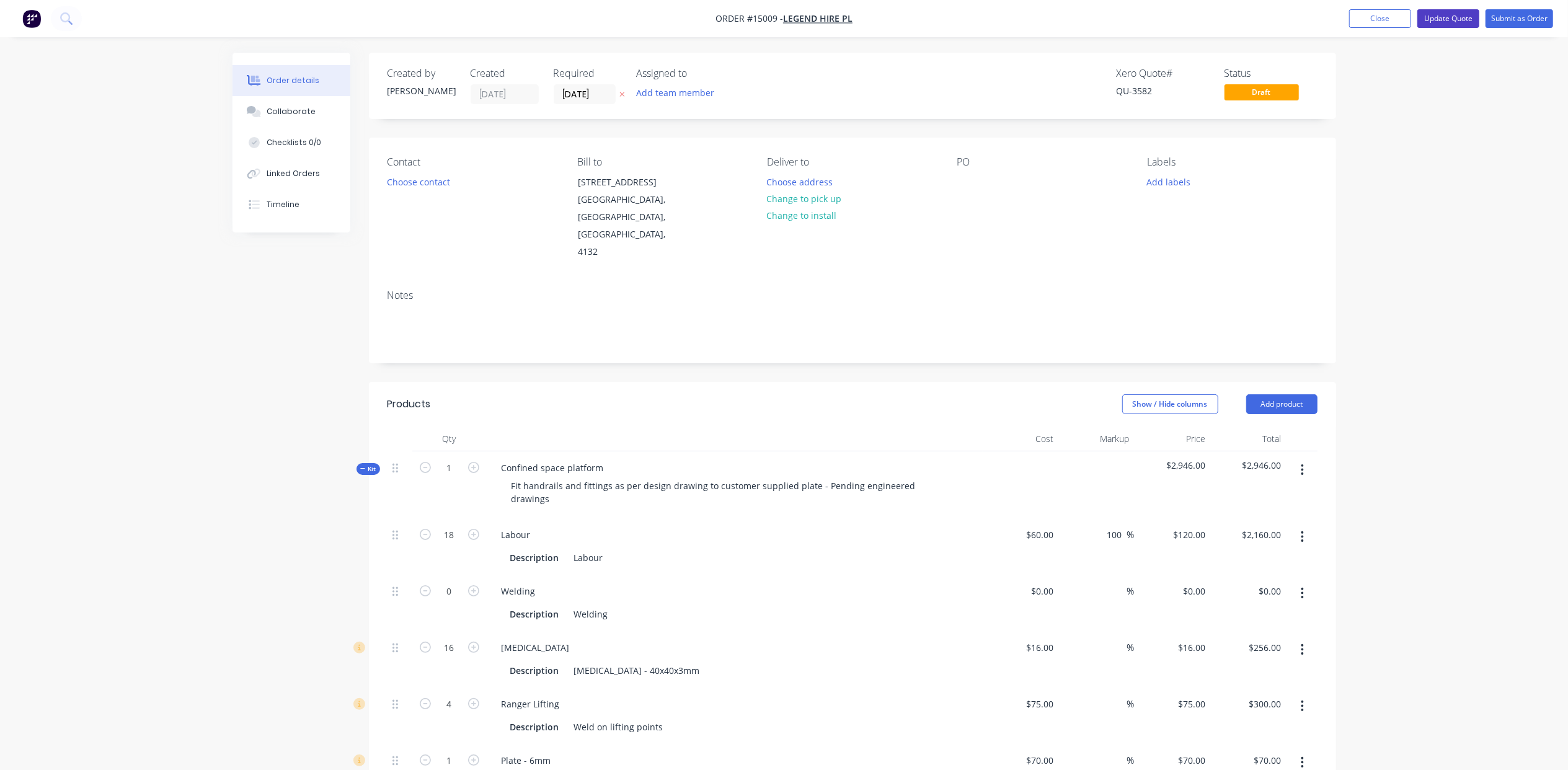
click at [1455, 25] on button "Update Quote" at bounding box center [1449, 18] width 62 height 18
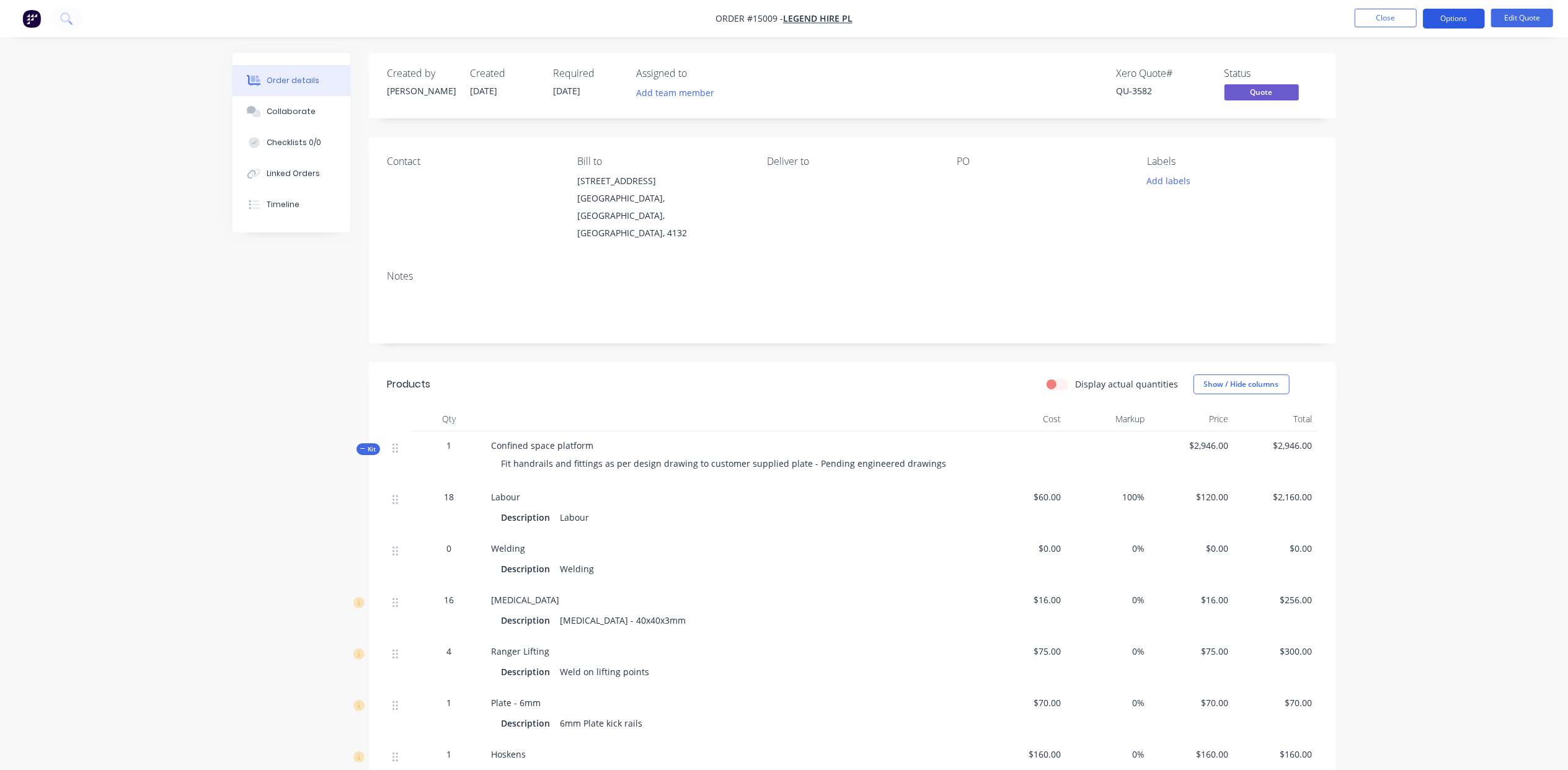
click at [1454, 13] on button "Options" at bounding box center [1454, 18] width 62 height 20
click at [1419, 84] on button "Quote" at bounding box center [1417, 75] width 137 height 25
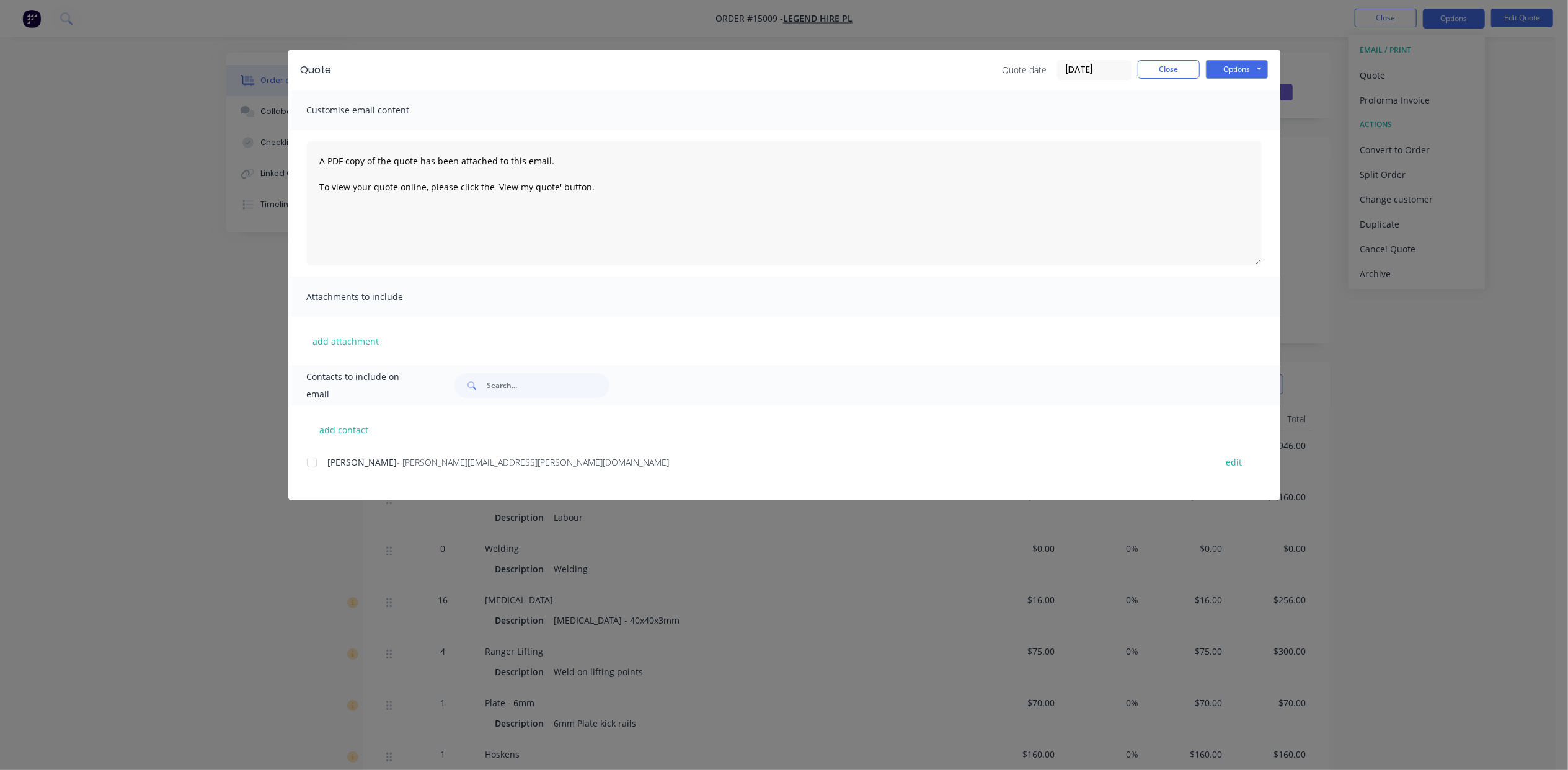
click at [312, 457] on div at bounding box center [311, 462] width 25 height 25
click at [1231, 72] on button "Options" at bounding box center [1237, 69] width 62 height 18
click at [1261, 127] on button "Email" at bounding box center [1246, 133] width 79 height 21
click at [1191, 55] on div "Quote Quote date [DATE] Close Options Preview Print Email" at bounding box center [784, 69] width 992 height 40
click at [1189, 67] on button "Close" at bounding box center [1169, 69] width 62 height 18
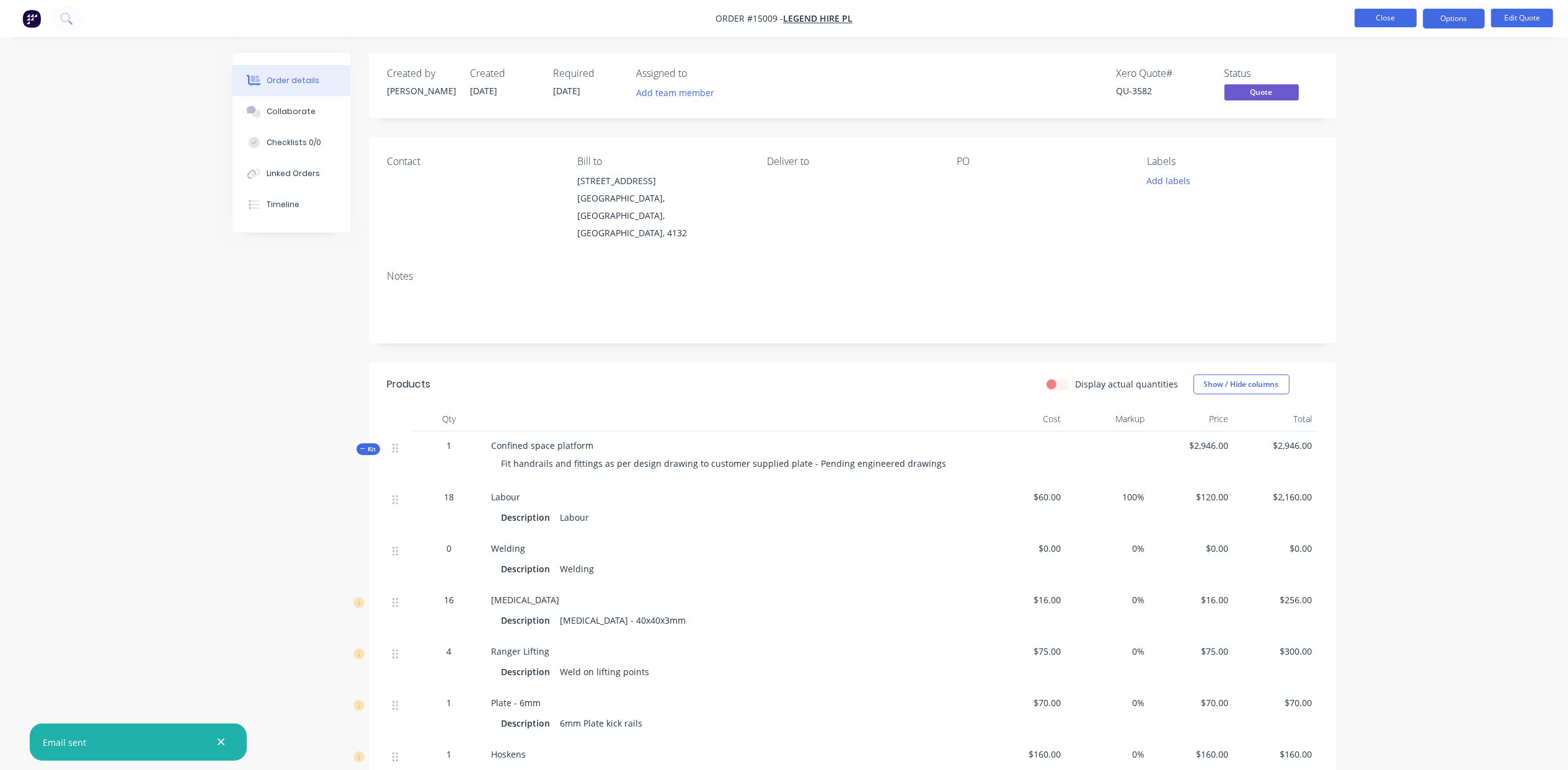
click at [1383, 16] on button "Close" at bounding box center [1386, 17] width 62 height 18
